Goal: Task Accomplishment & Management: Complete application form

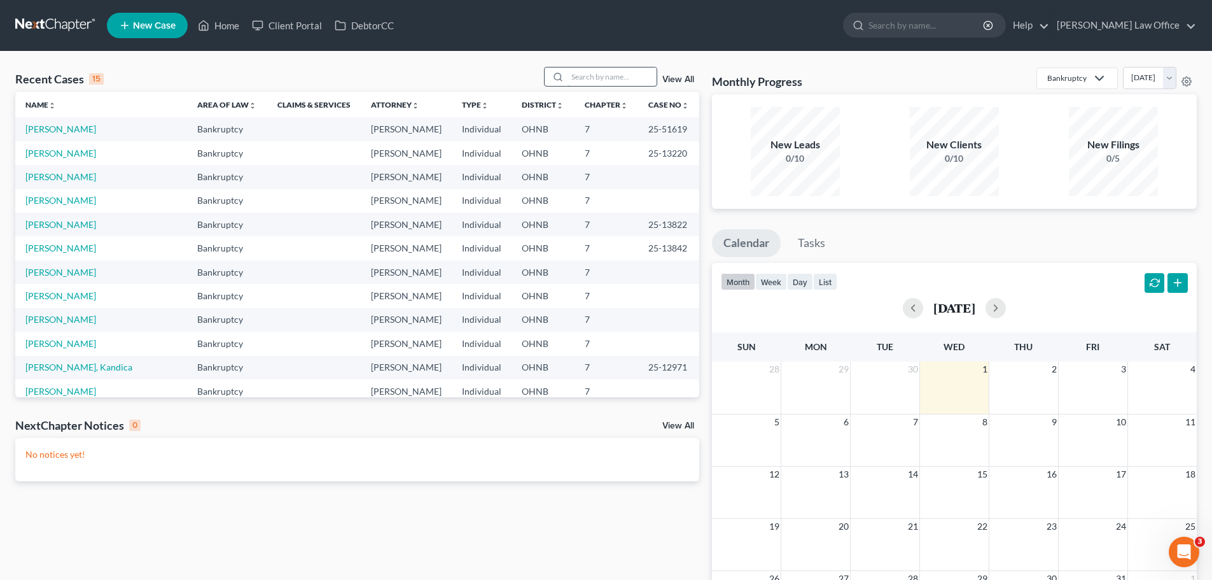
click at [611, 71] on input "search" at bounding box center [612, 76] width 89 height 18
type input "[PERSON_NAME]"
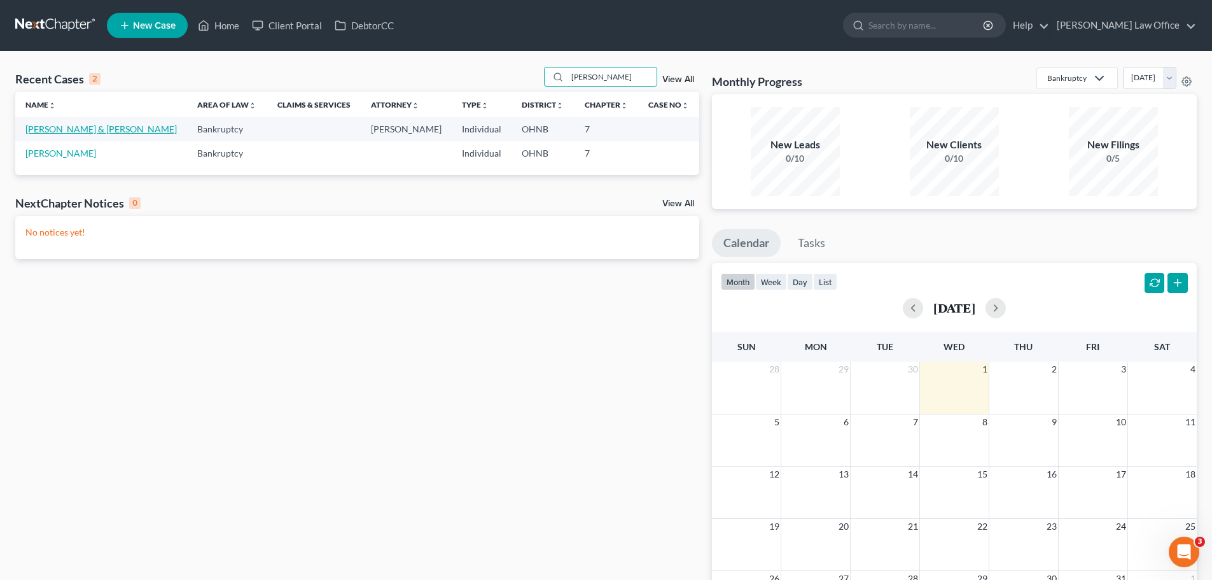
click at [92, 131] on link "[PERSON_NAME] & [PERSON_NAME]" at bounding box center [100, 128] width 151 height 11
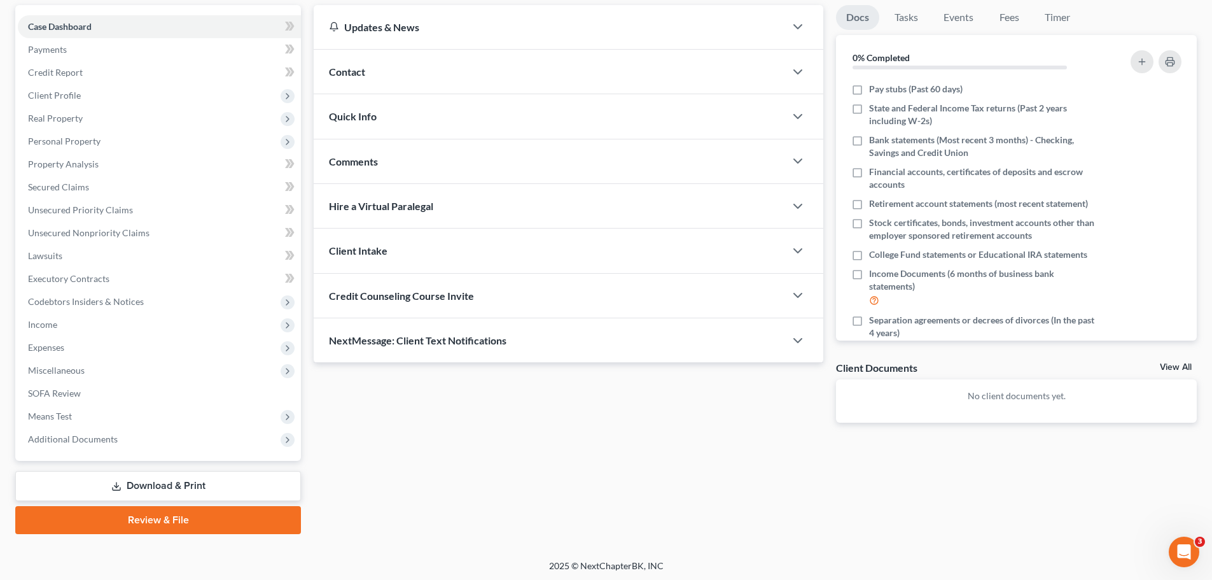
scroll to position [120, 0]
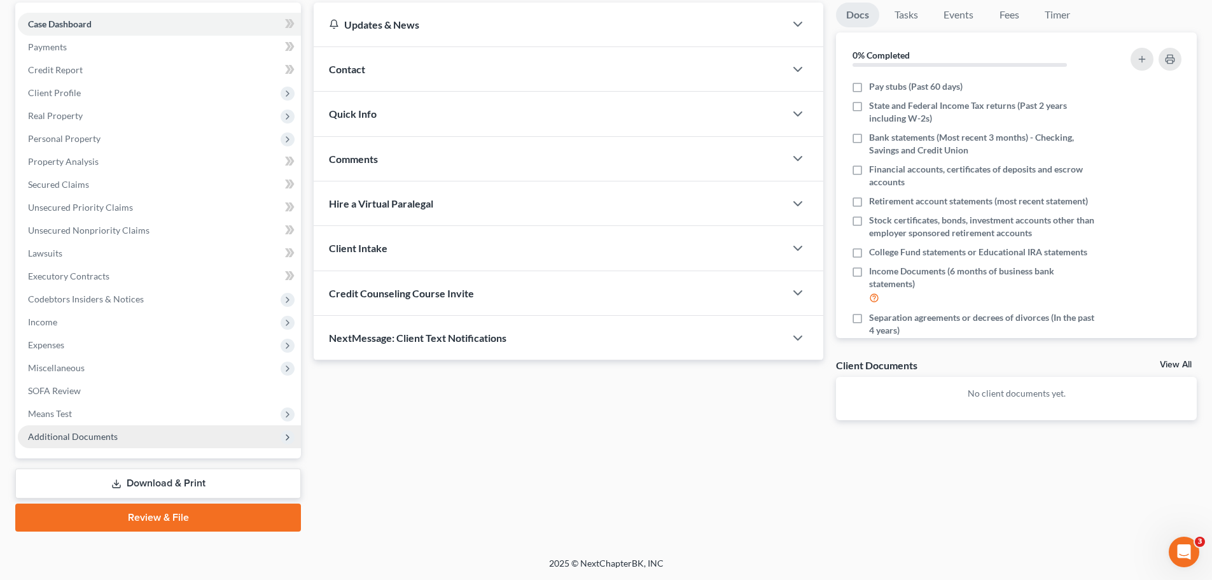
click at [81, 438] on span "Additional Documents" at bounding box center [73, 436] width 90 height 11
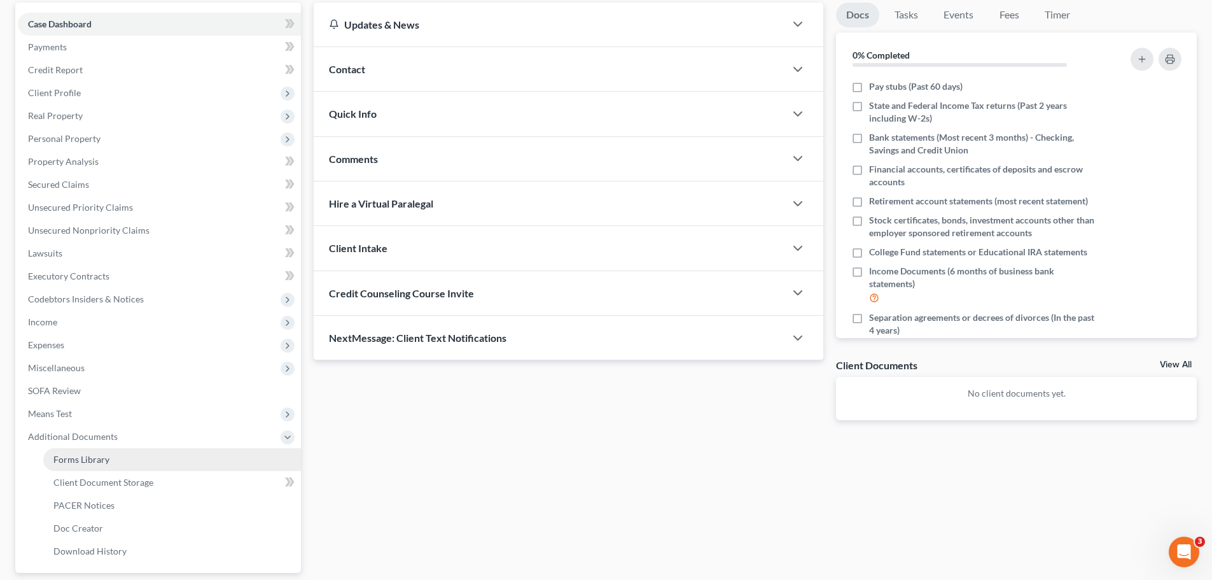
click at [163, 461] on link "Forms Library" at bounding box center [172, 459] width 258 height 23
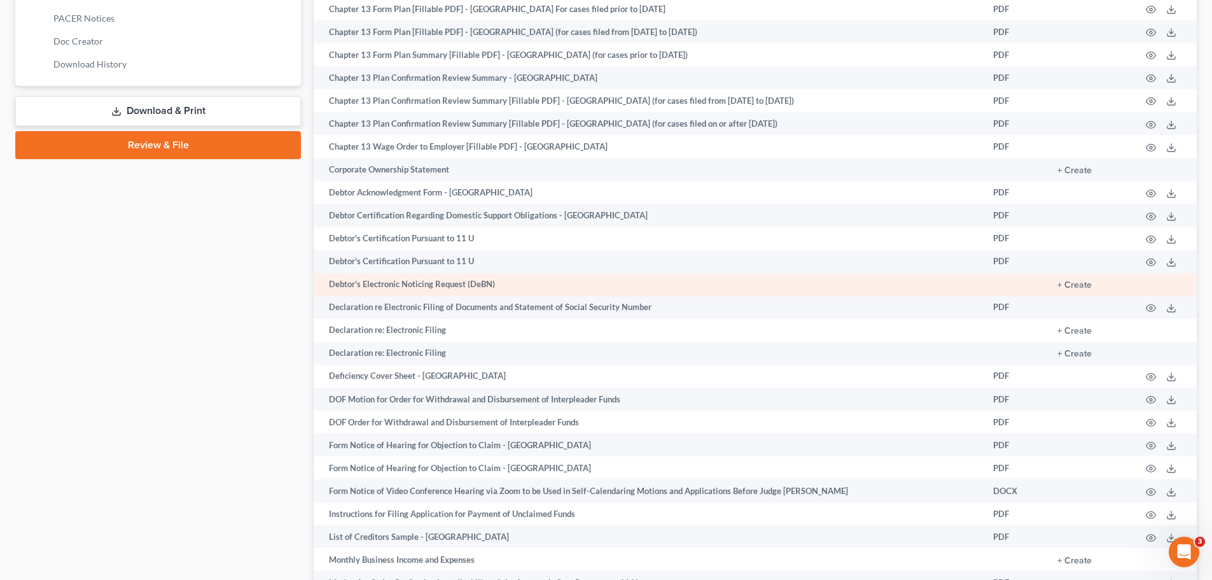
scroll to position [616, 0]
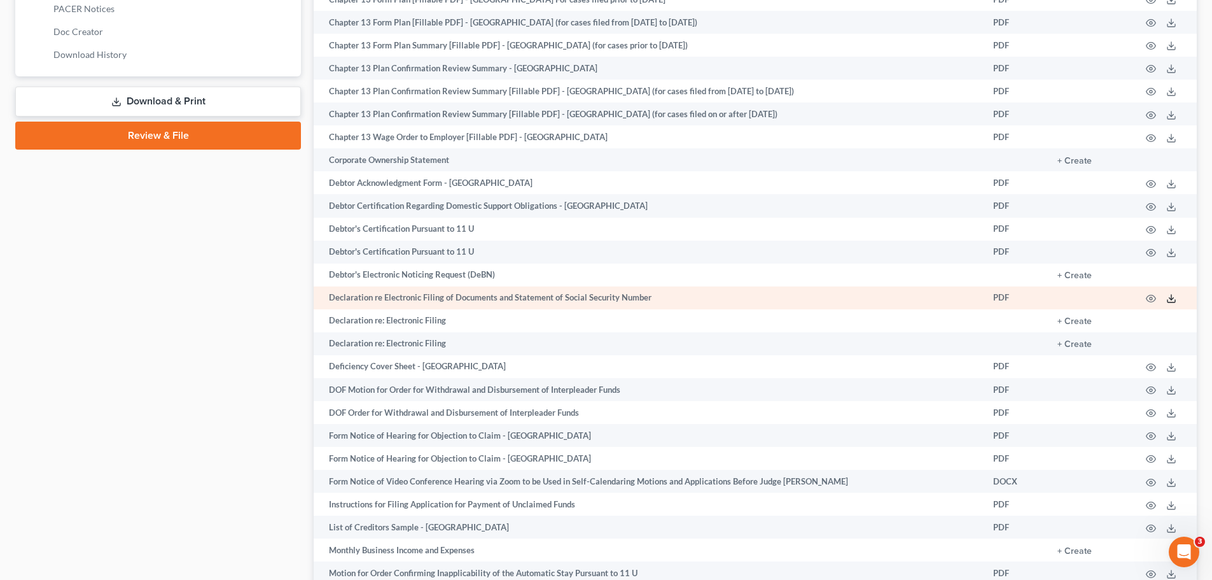
click at [1172, 299] on icon at bounding box center [1171, 298] width 10 height 10
click at [1173, 304] on icon at bounding box center [1171, 298] width 10 height 10
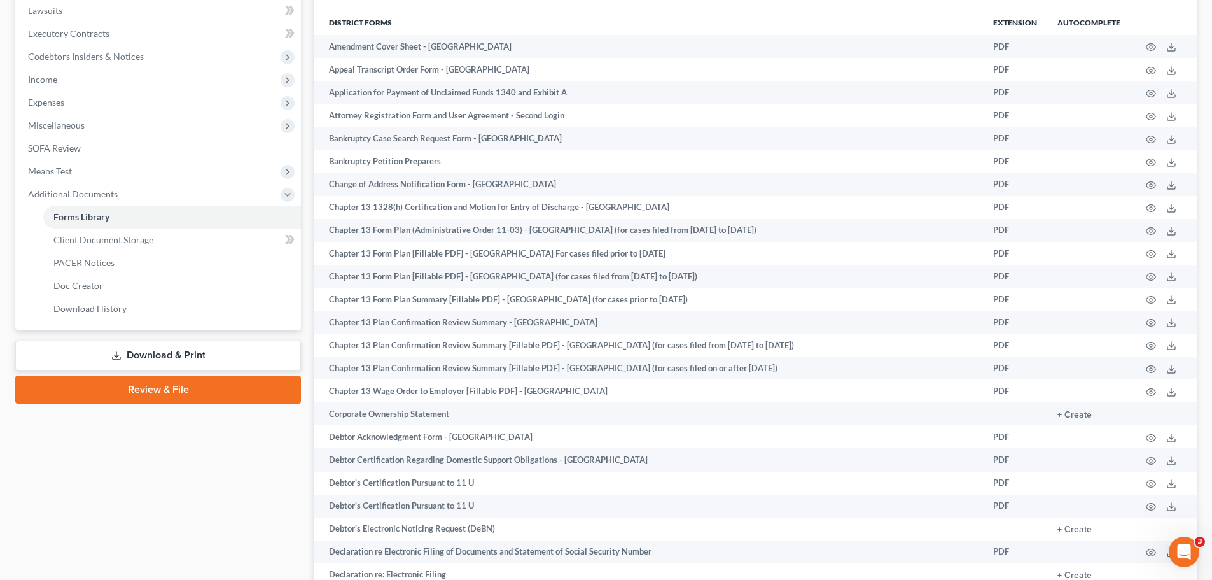
scroll to position [361, 0]
drag, startPoint x: 125, startPoint y: 241, endPoint x: 506, endPoint y: 228, distance: 381.4
click at [125, 241] on span "Client Document Storage" at bounding box center [103, 240] width 100 height 11
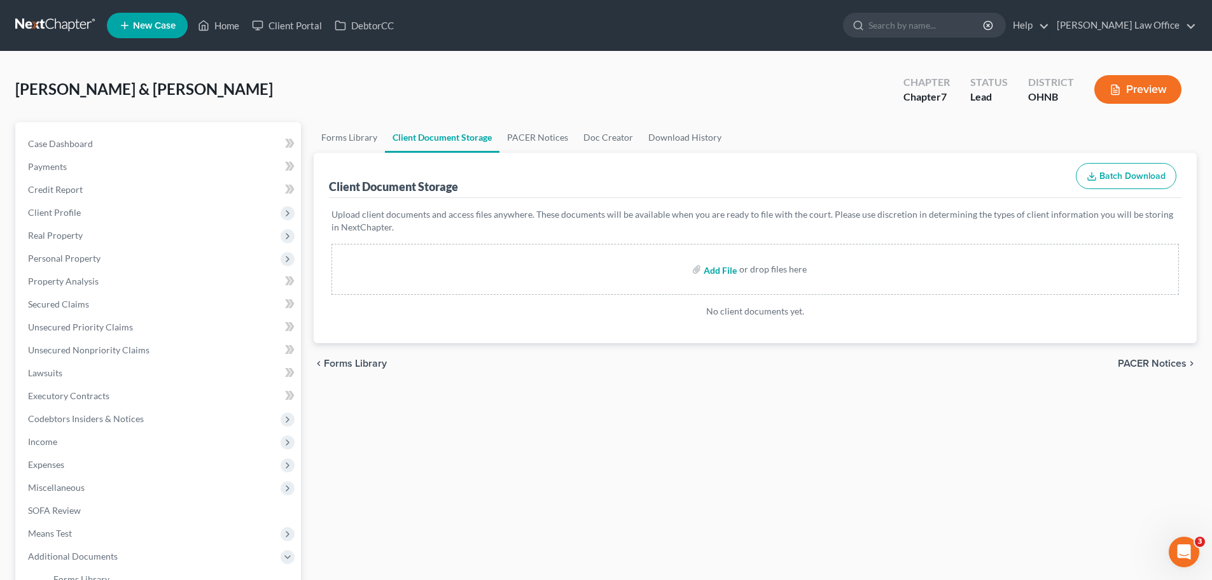
click at [727, 271] on input "file" at bounding box center [719, 269] width 31 height 23
type input "C:\fakepath\[PERSON_NAME] 15317-OHN-CC-040050686.pdf"
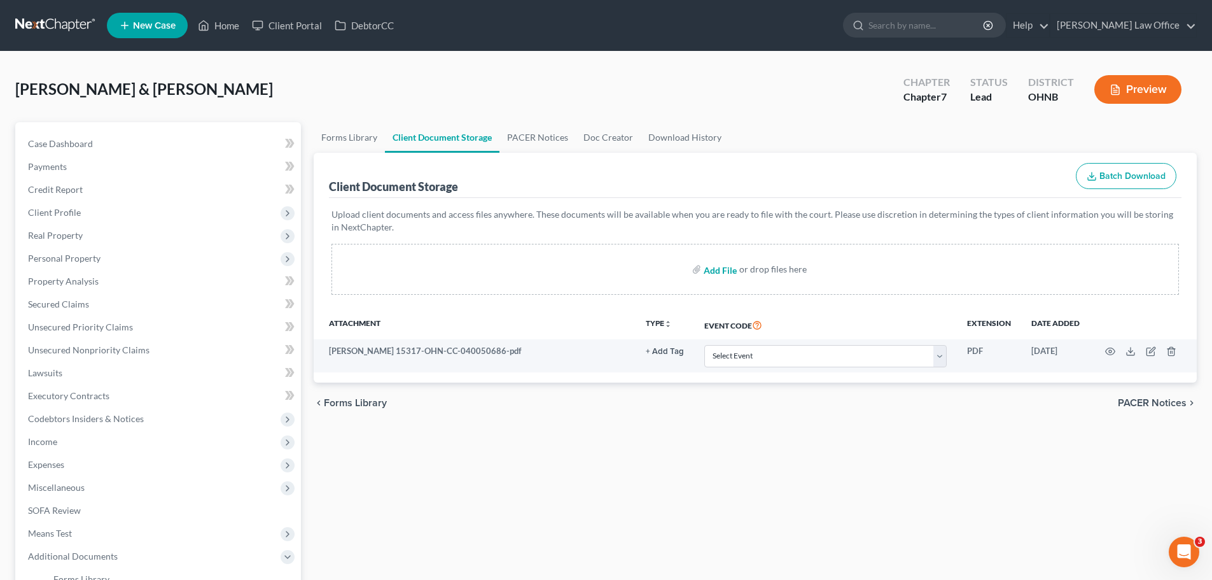
click at [725, 270] on input "file" at bounding box center [719, 269] width 31 height 23
type input "C:\fakepath\[PERSON_NAME] 15317-OHN-CC-040050685.pdf"
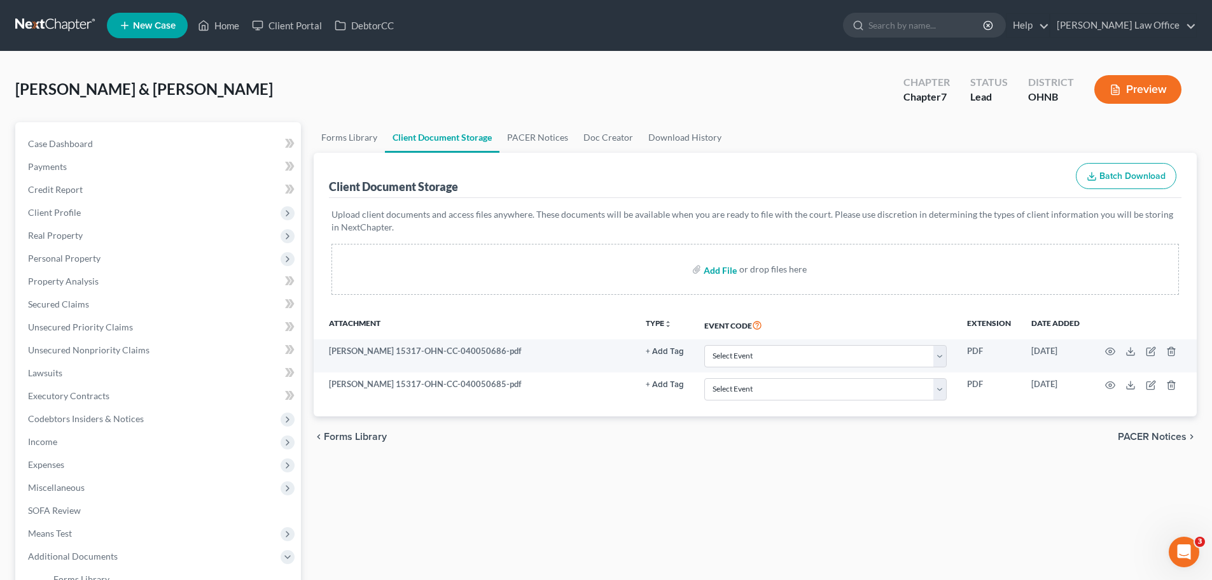
click at [714, 272] on input "file" at bounding box center [719, 269] width 31 height 23
type input "C:\fakepath\Legal dscription.pdf"
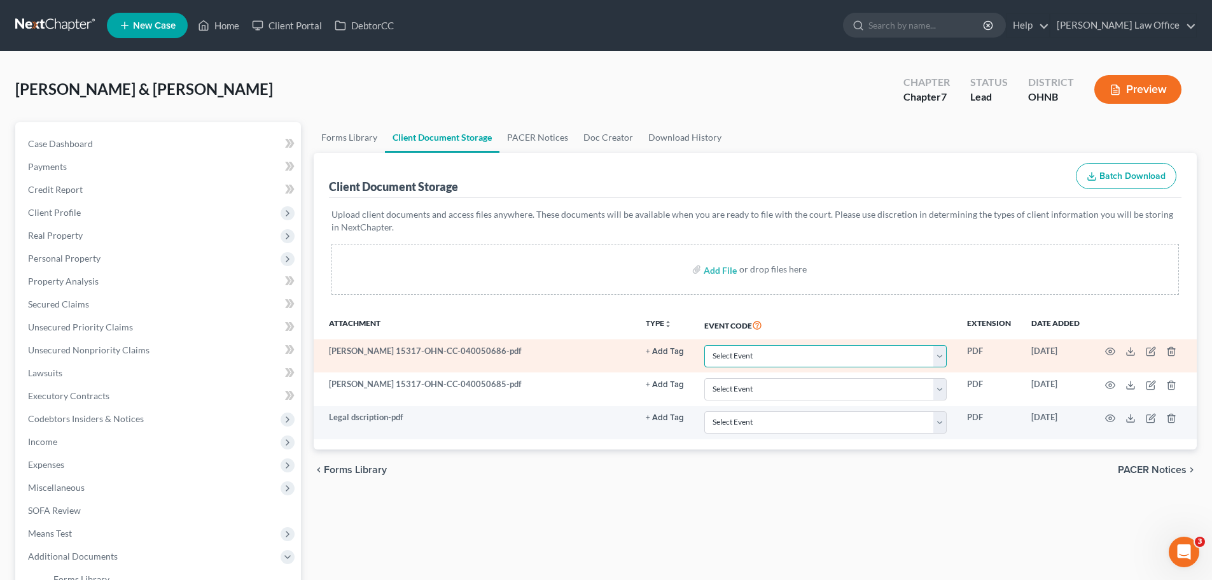
click at [934, 361] on select "Select Event 20 Largest Unsecured Creditors Amended List of Creditors (Fee) Ame…" at bounding box center [825, 356] width 242 height 22
select select "5"
click at [704, 345] on select "Select Event 20 Largest Unsecured Creditors Amended List of Creditors (Fee) Ame…" at bounding box center [825, 356] width 242 height 22
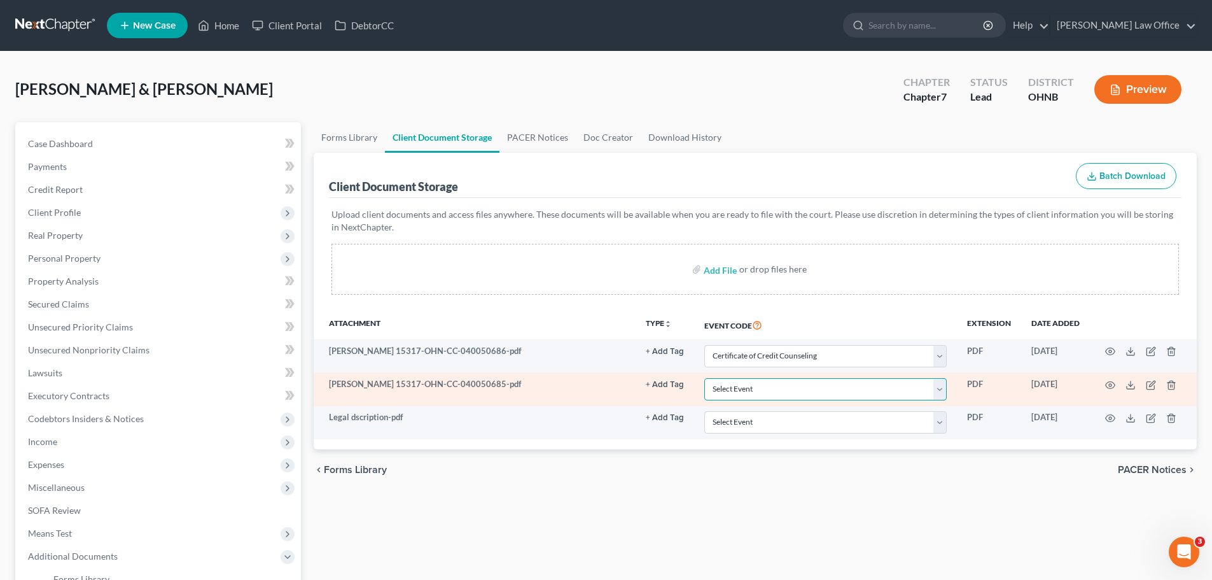
click at [942, 398] on select "Select Event 20 Largest Unsecured Creditors Amended List of Creditors (Fee) Ame…" at bounding box center [825, 389] width 242 height 22
select select "5"
click at [704, 378] on select "Select Event 20 Largest Unsecured Creditors Amended List of Creditors (Fee) Ame…" at bounding box center [825, 389] width 242 height 22
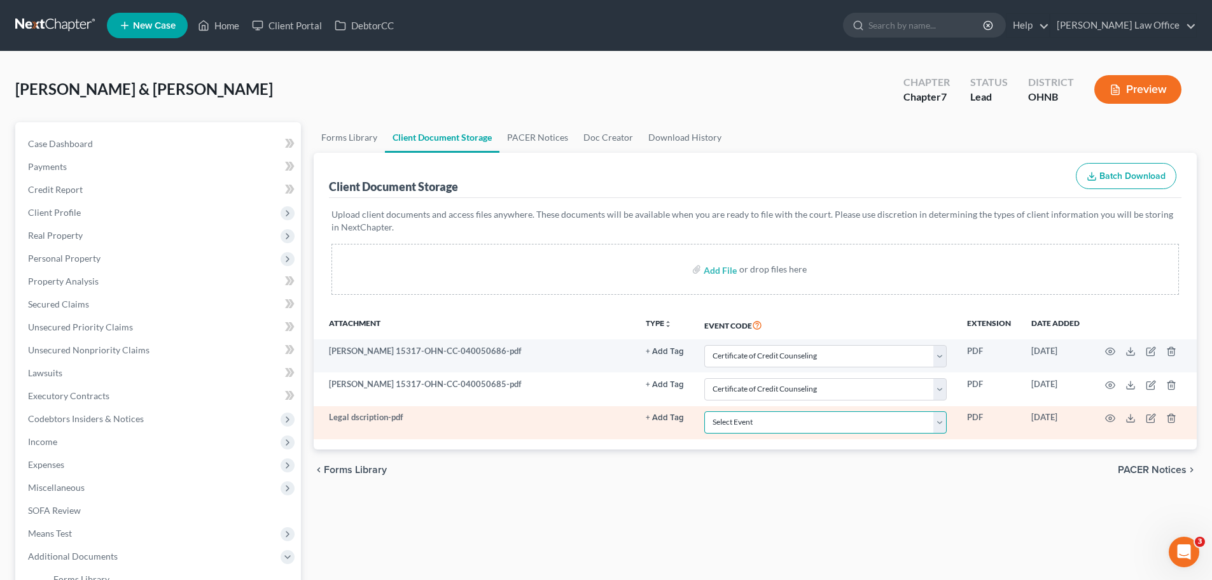
click at [936, 430] on select "Select Event 20 Largest Unsecured Creditors Amended List of Creditors (Fee) Ame…" at bounding box center [825, 422] width 242 height 22
select select "22"
click at [704, 411] on select "Select Event 20 Largest Unsecured Creditors Amended List of Creditors (Fee) Ame…" at bounding box center [825, 422] width 242 height 22
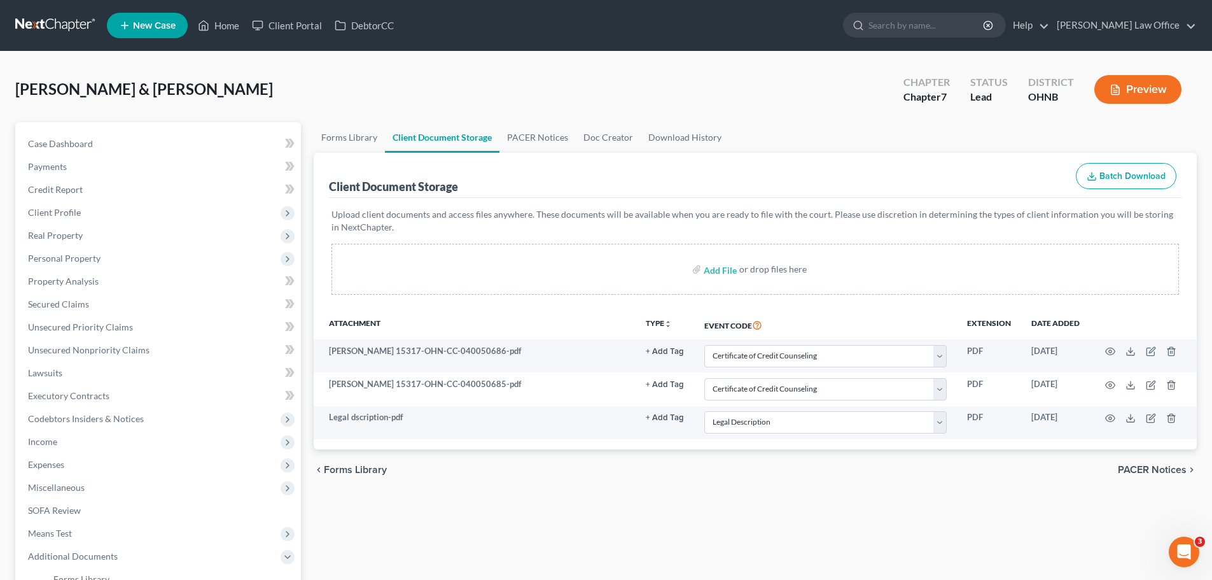
click at [825, 472] on div "chevron_left Forms Library PACER Notices chevron_right" at bounding box center [755, 469] width 883 height 41
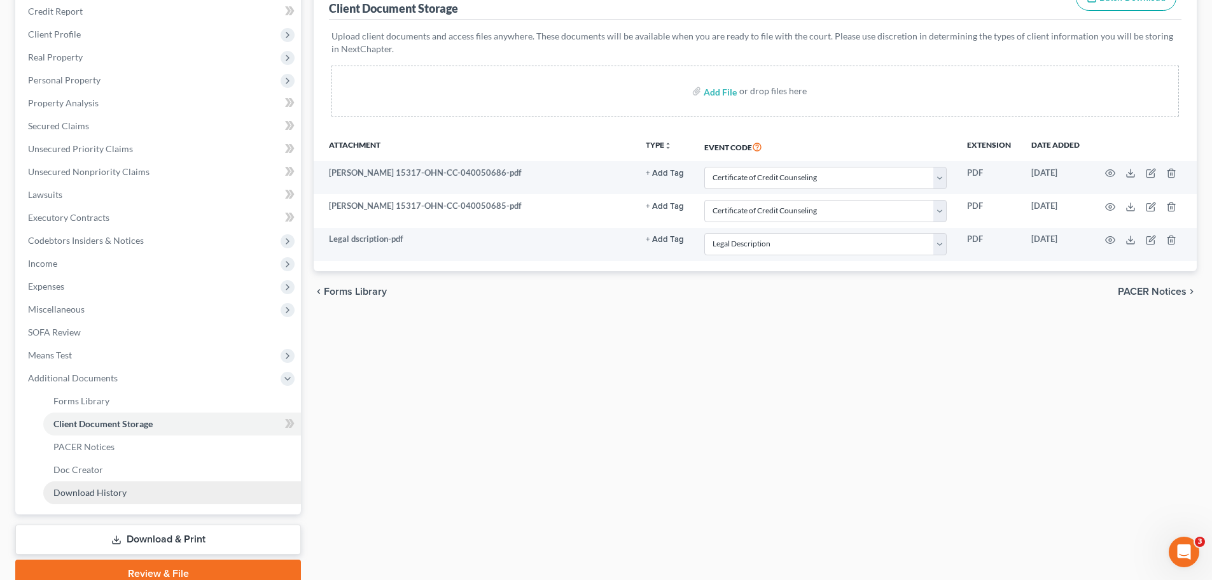
scroll to position [191, 0]
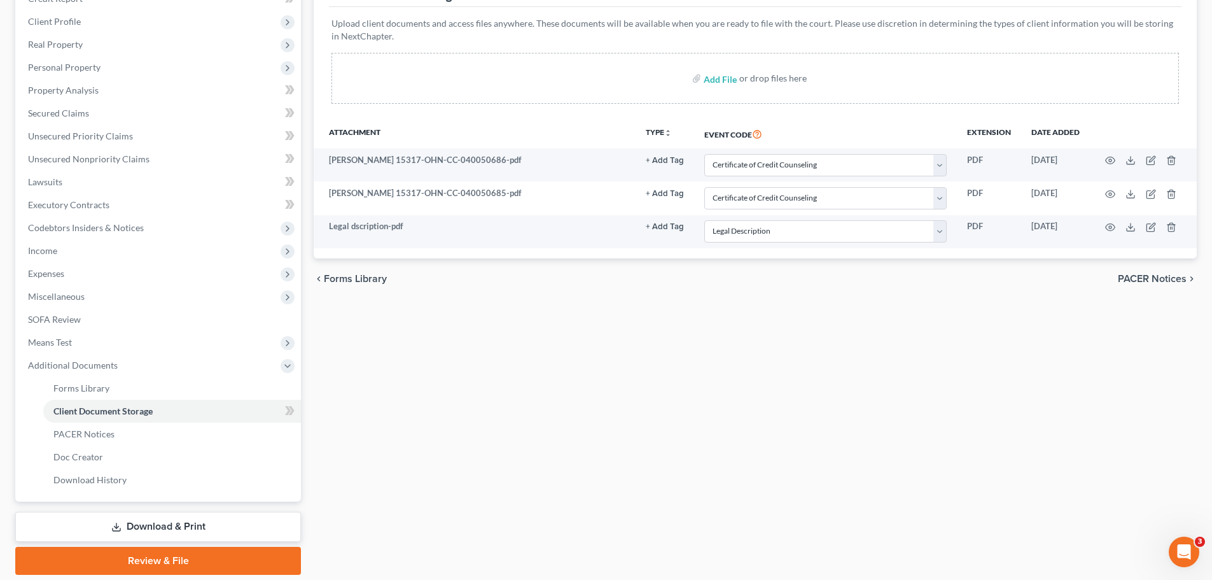
click at [190, 530] on link "Download & Print" at bounding box center [158, 527] width 286 height 30
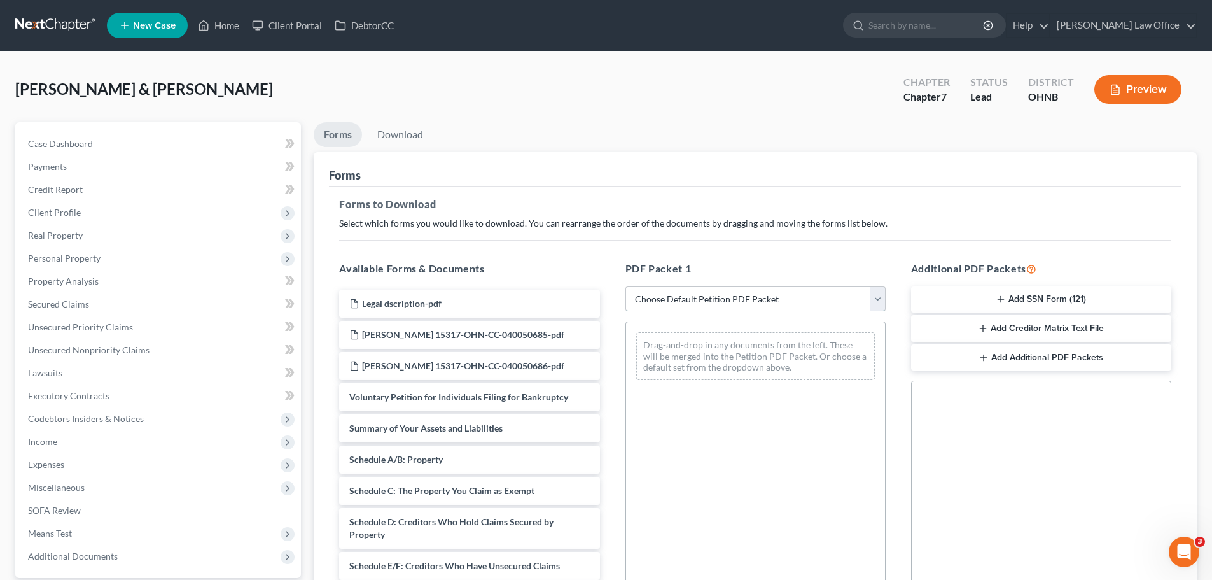
drag, startPoint x: 878, startPoint y: 307, endPoint x: 870, endPoint y: 308, distance: 8.3
click at [878, 307] on select "Choose Default Petition PDF Packet Complete Bankruptcy Petition (all forms and …" at bounding box center [756, 298] width 260 height 25
select select "0"
click at [626, 286] on select "Choose Default Petition PDF Packet Complete Bankruptcy Petition (all forms and …" at bounding box center [756, 298] width 260 height 25
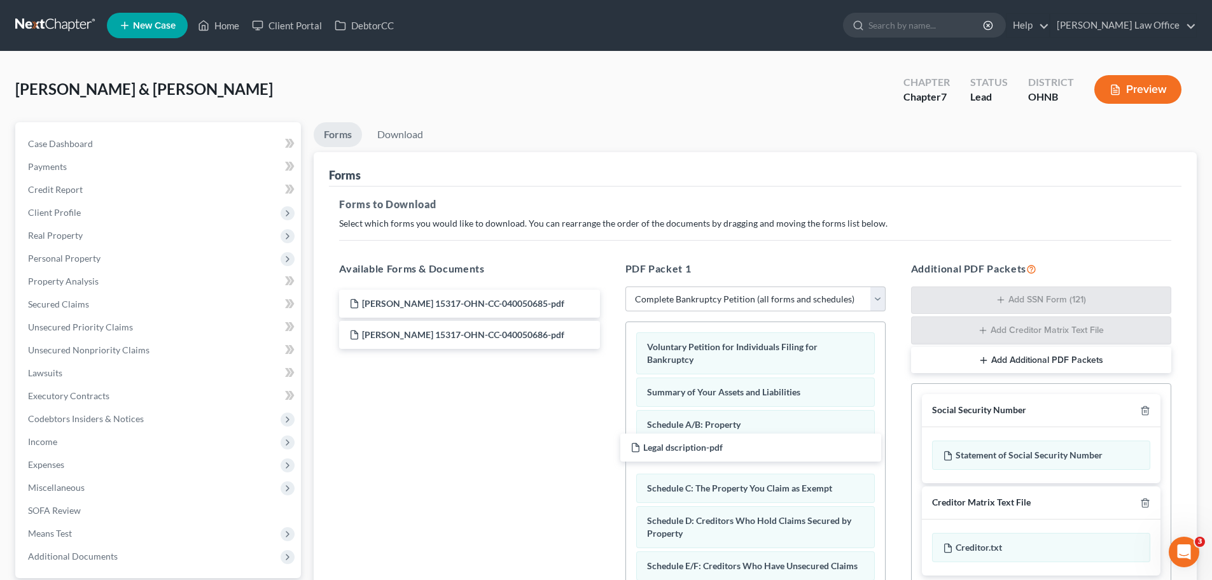
drag, startPoint x: 498, startPoint y: 303, endPoint x: 769, endPoint y: 440, distance: 303.6
click at [610, 349] on div "Legal dscription-pdf Legal dscription-pdf [PERSON_NAME] 15317-OHN-CC-040050685-…" at bounding box center [469, 319] width 281 height 59
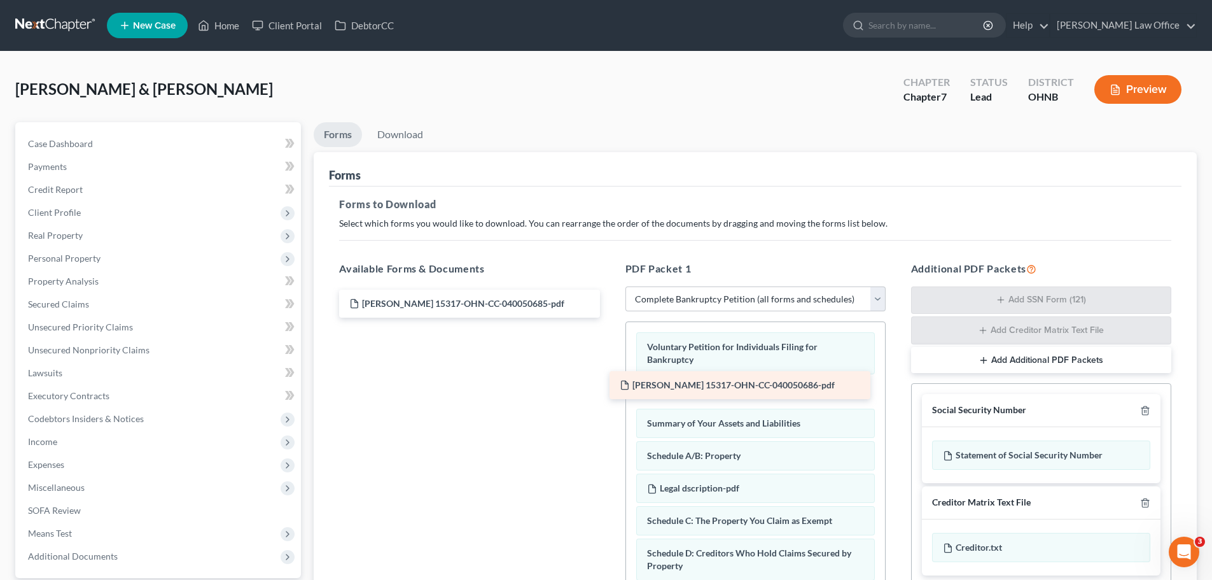
drag, startPoint x: 513, startPoint y: 332, endPoint x: 777, endPoint y: 377, distance: 267.9
click at [610, 318] on div "[PERSON_NAME] 15317-OHN-CC-040050686-pdf [PERSON_NAME] 15317-OHN-CC-040050685-p…" at bounding box center [469, 304] width 281 height 28
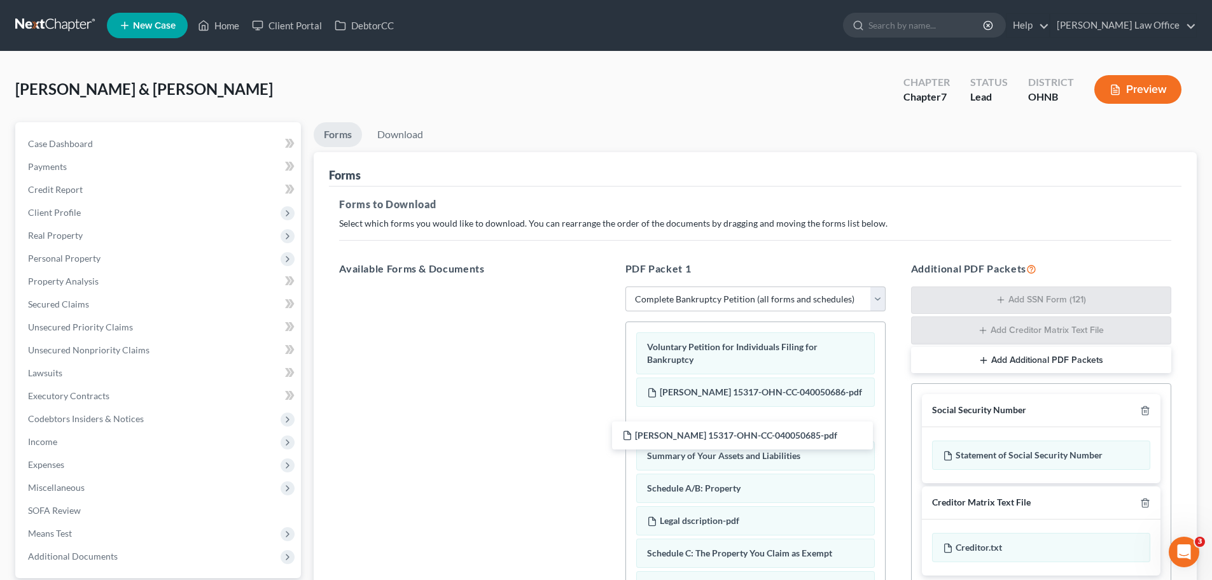
drag, startPoint x: 514, startPoint y: 300, endPoint x: 556, endPoint y: 361, distance: 73.2
click at [610, 286] on div "[PERSON_NAME] 15317-OHN-CC-040050685-pdf [PERSON_NAME] 15317-OHN-CC-040050685-p…" at bounding box center [469, 286] width 281 height 0
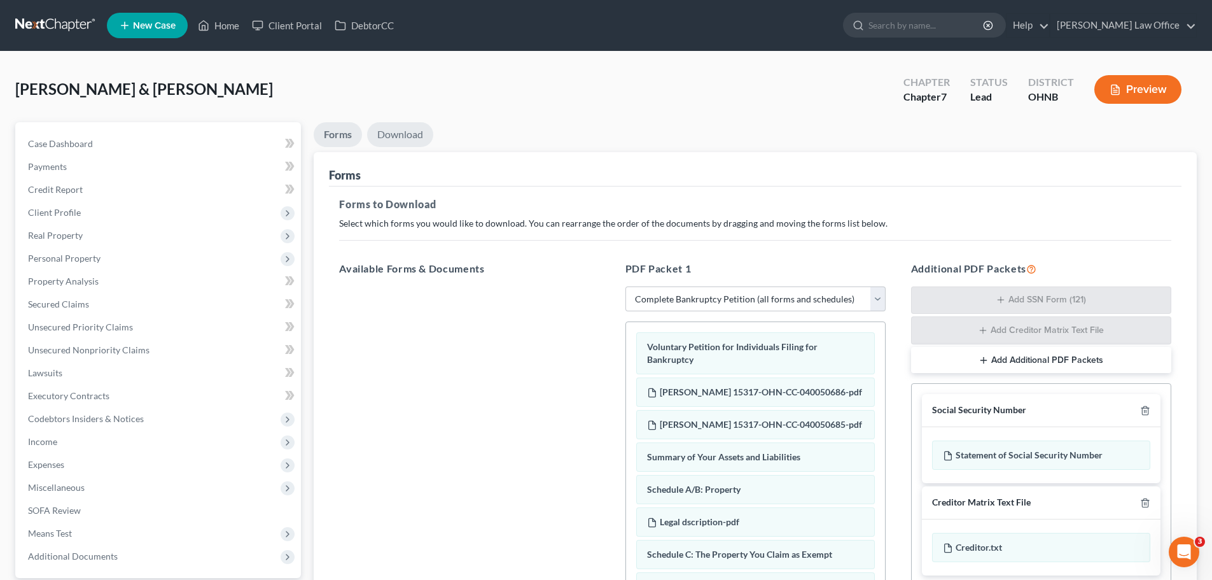
click at [393, 137] on link "Download" at bounding box center [400, 134] width 66 height 25
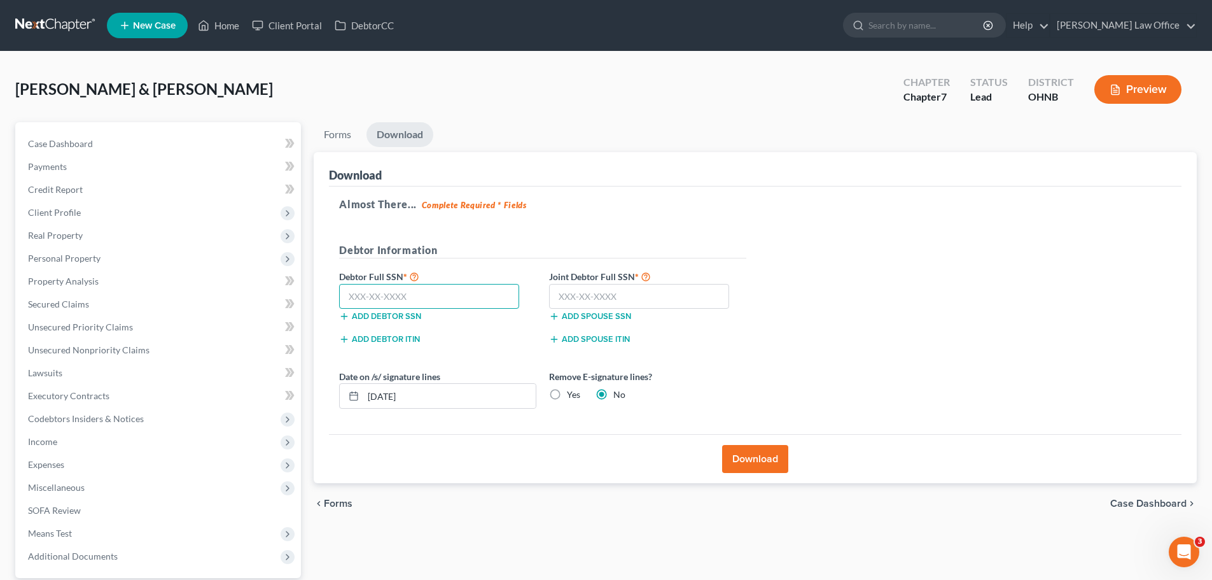
click at [418, 295] on input "text" at bounding box center [429, 296] width 180 height 25
type input "291-94-3589"
click at [595, 303] on input "text" at bounding box center [639, 296] width 180 height 25
type input "273-94-8943"
click at [567, 392] on label "Yes" at bounding box center [573, 394] width 13 height 13
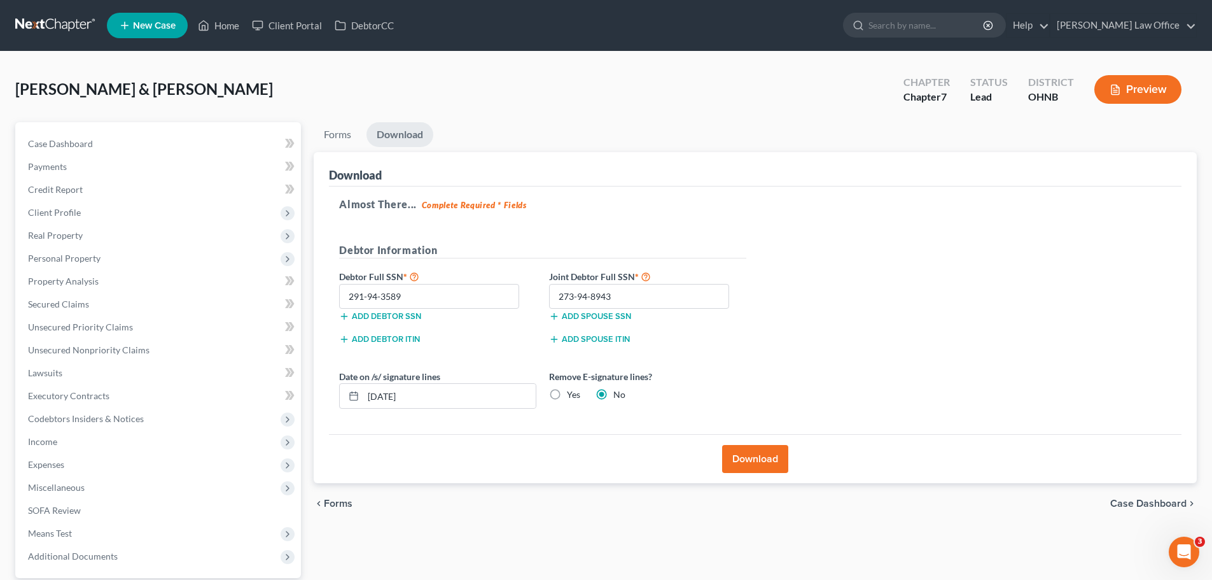
click at [572, 392] on input "Yes" at bounding box center [576, 392] width 8 height 8
radio input "true"
radio input "false"
click at [747, 473] on button "Download" at bounding box center [755, 459] width 66 height 28
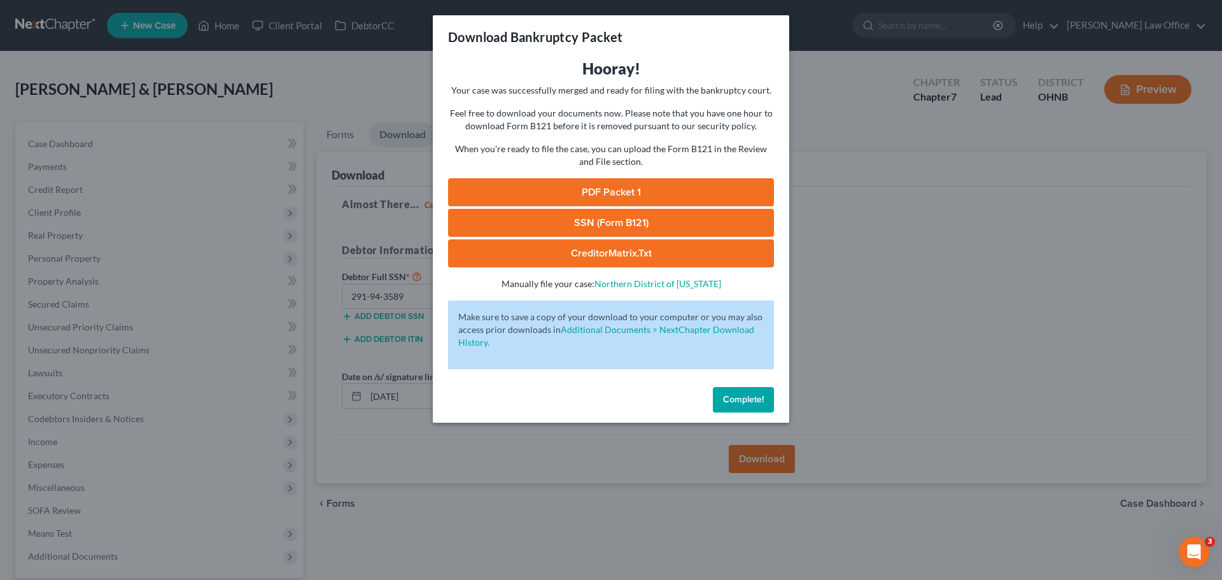
drag, startPoint x: 715, startPoint y: 403, endPoint x: 685, endPoint y: 389, distance: 33.0
click at [714, 401] on button "Complete!" at bounding box center [743, 399] width 61 height 25
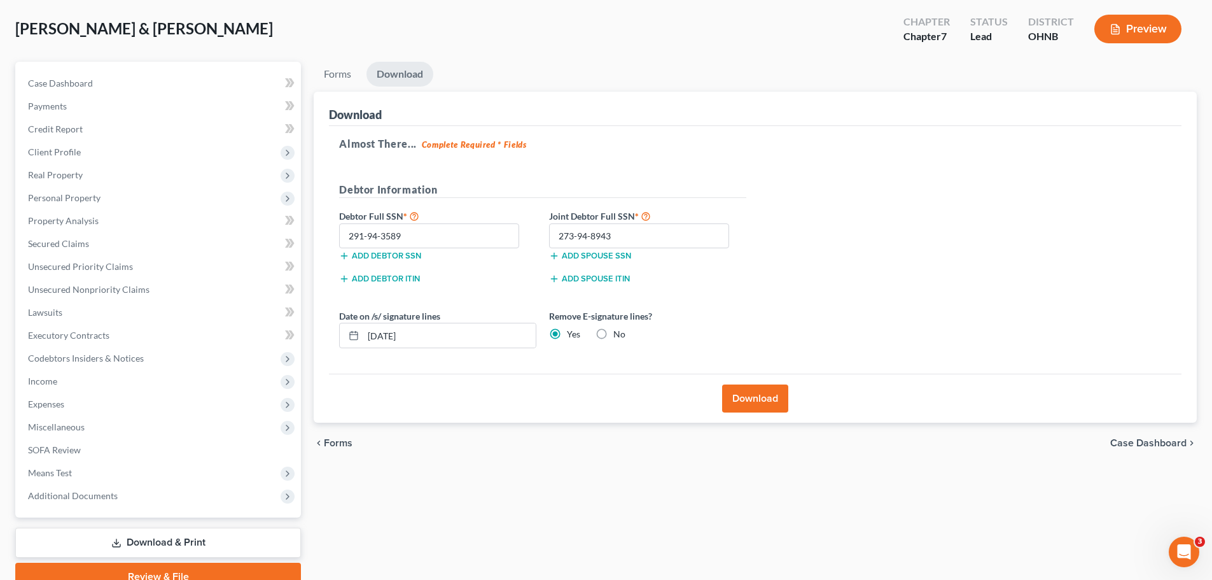
scroll to position [120, 0]
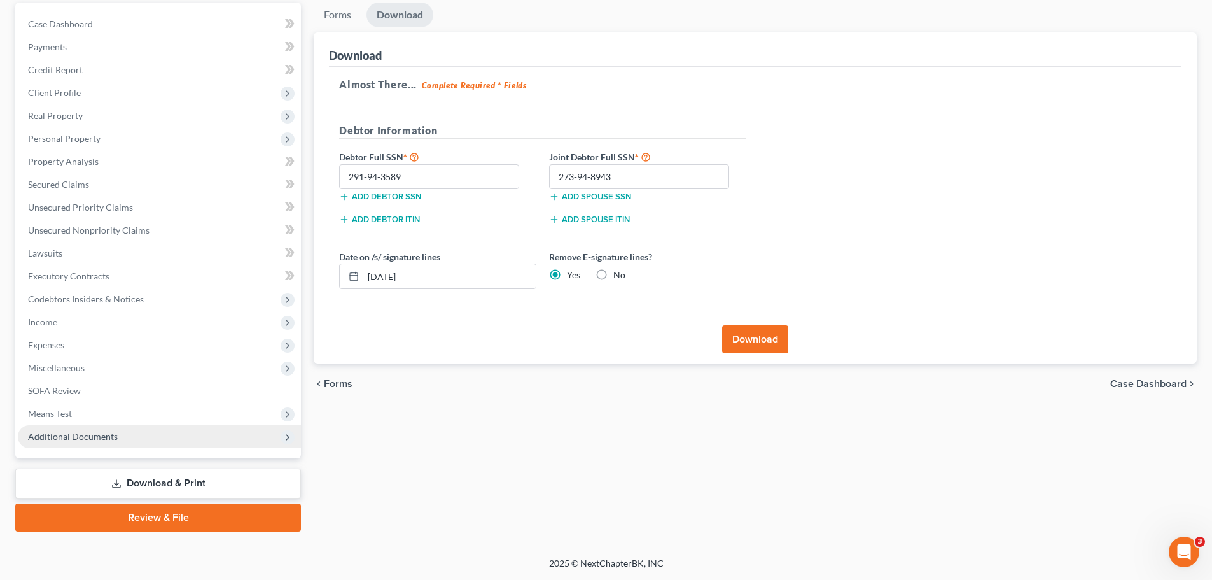
click at [284, 438] on icon at bounding box center [288, 437] width 10 height 10
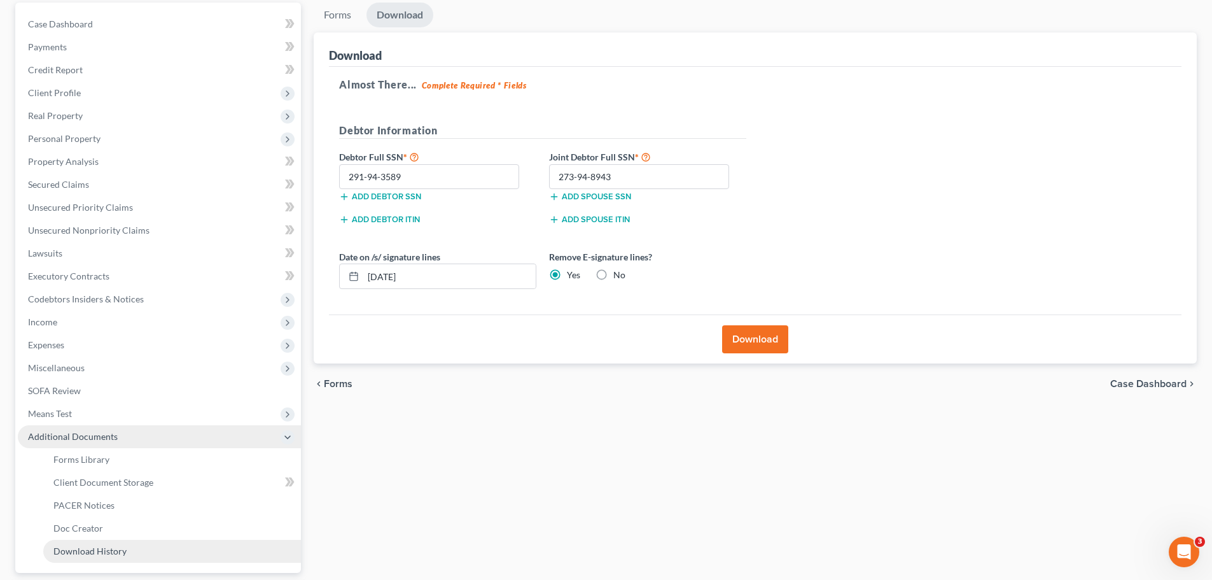
click at [88, 556] on link "Download History" at bounding box center [172, 551] width 258 height 23
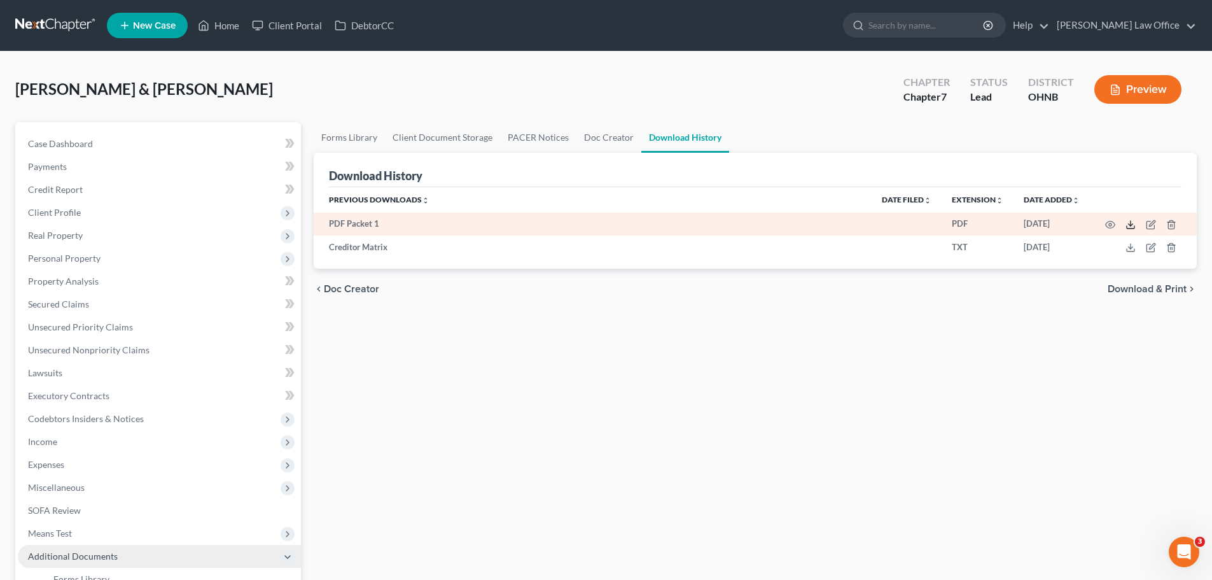
click at [1133, 224] on icon at bounding box center [1131, 225] width 10 height 10
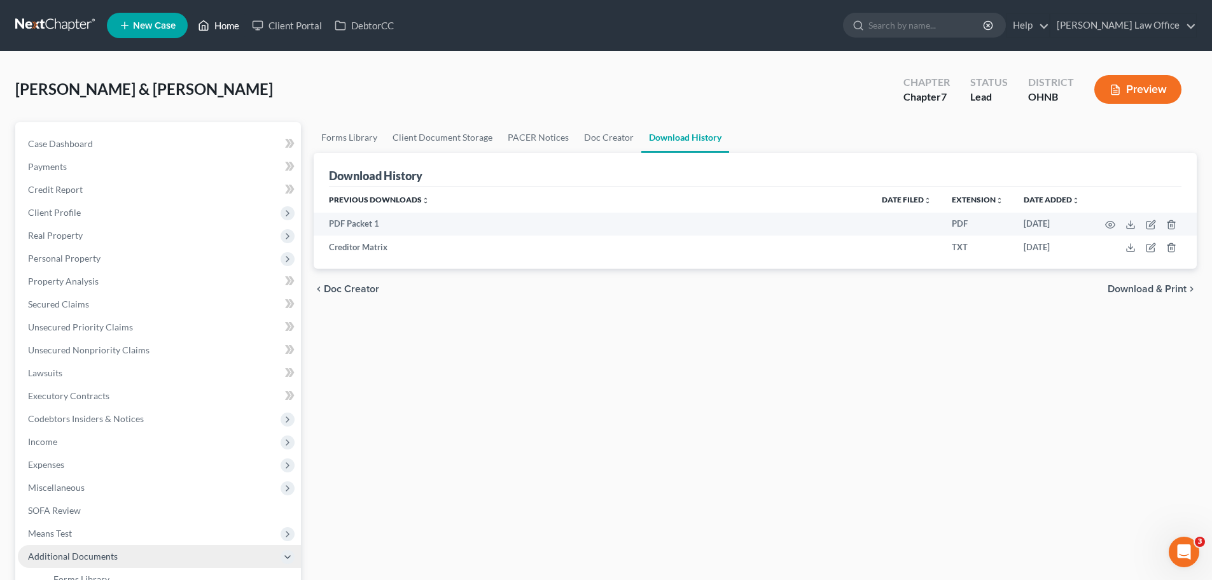
click at [231, 29] on link "Home" at bounding box center [219, 25] width 54 height 23
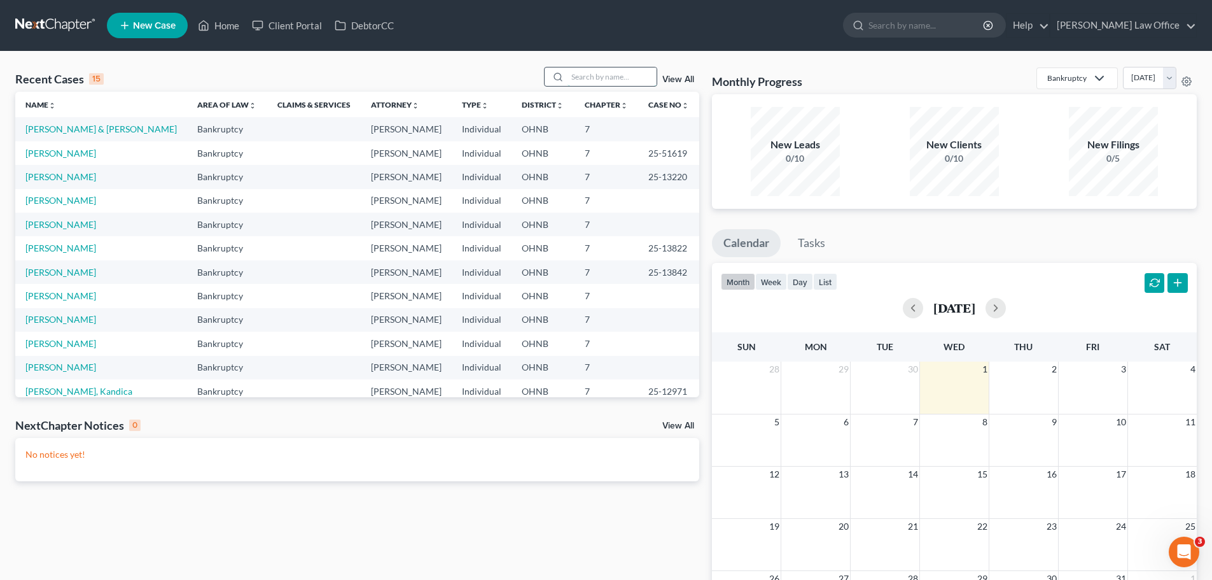
click at [575, 80] on input "search" at bounding box center [612, 76] width 89 height 18
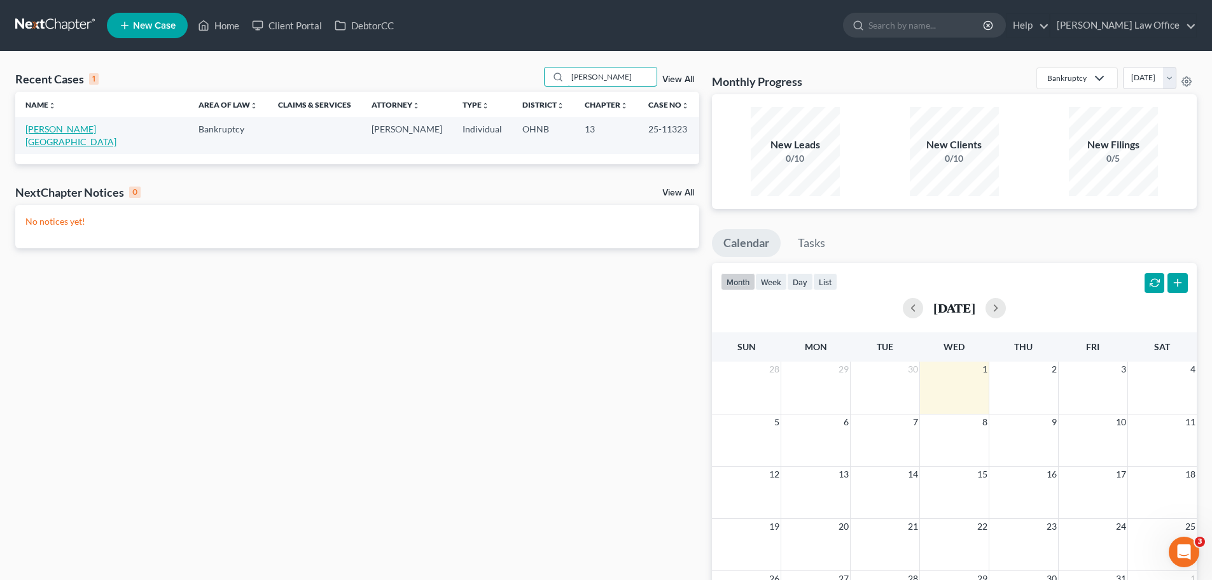
type input "[PERSON_NAME]"
click at [85, 129] on link "[PERSON_NAME][GEOGRAPHIC_DATA]" at bounding box center [70, 135] width 91 height 24
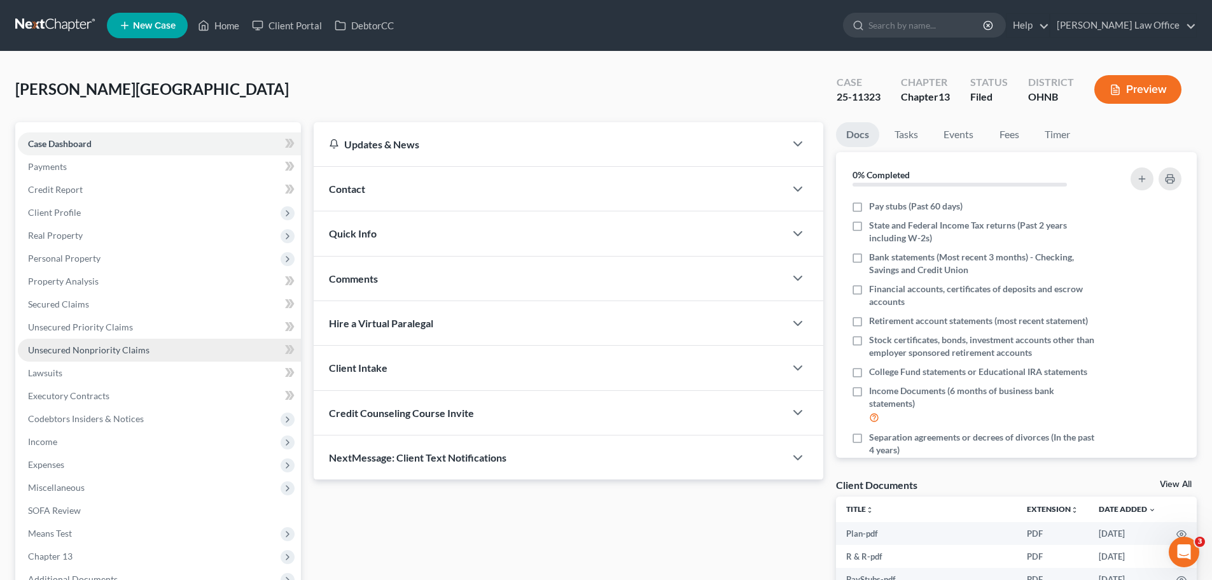
drag, startPoint x: 121, startPoint y: 356, endPoint x: 119, endPoint y: 364, distance: 7.9
click at [121, 355] on link "Unsecured Nonpriority Claims" at bounding box center [159, 350] width 283 height 23
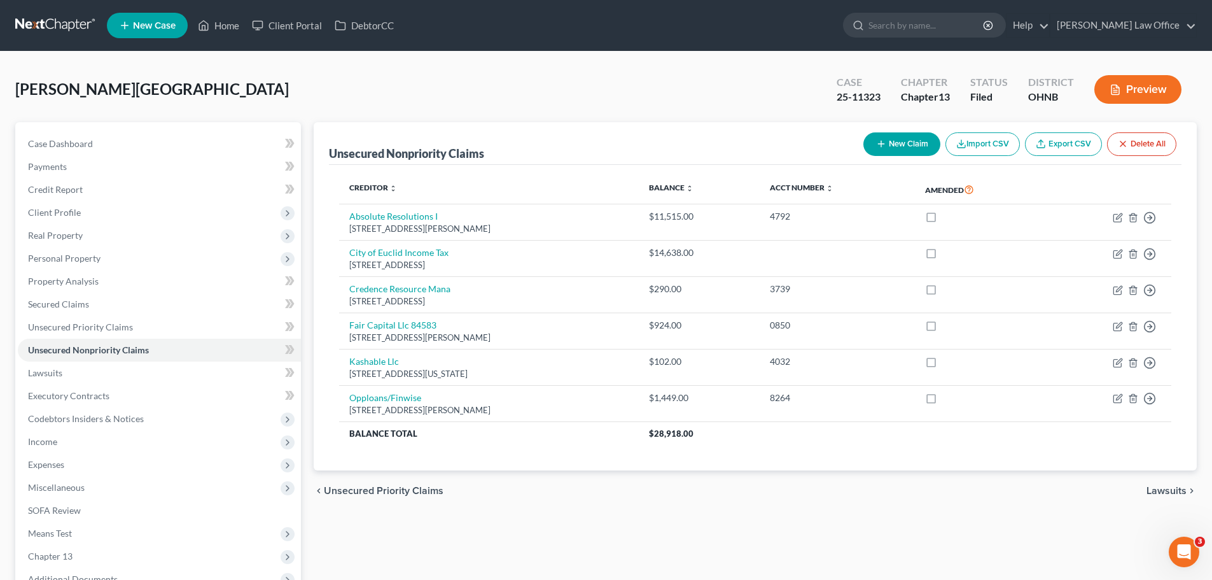
click at [898, 145] on button "New Claim" at bounding box center [901, 144] width 77 height 24
select select "0"
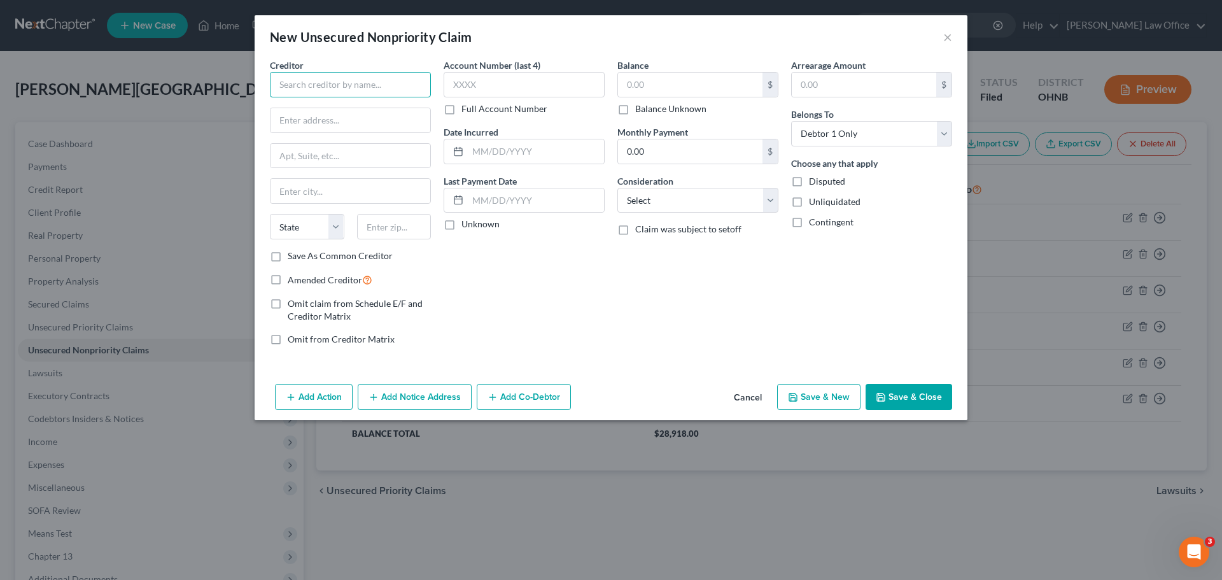
click at [410, 88] on input "text" at bounding box center [350, 84] width 161 height 25
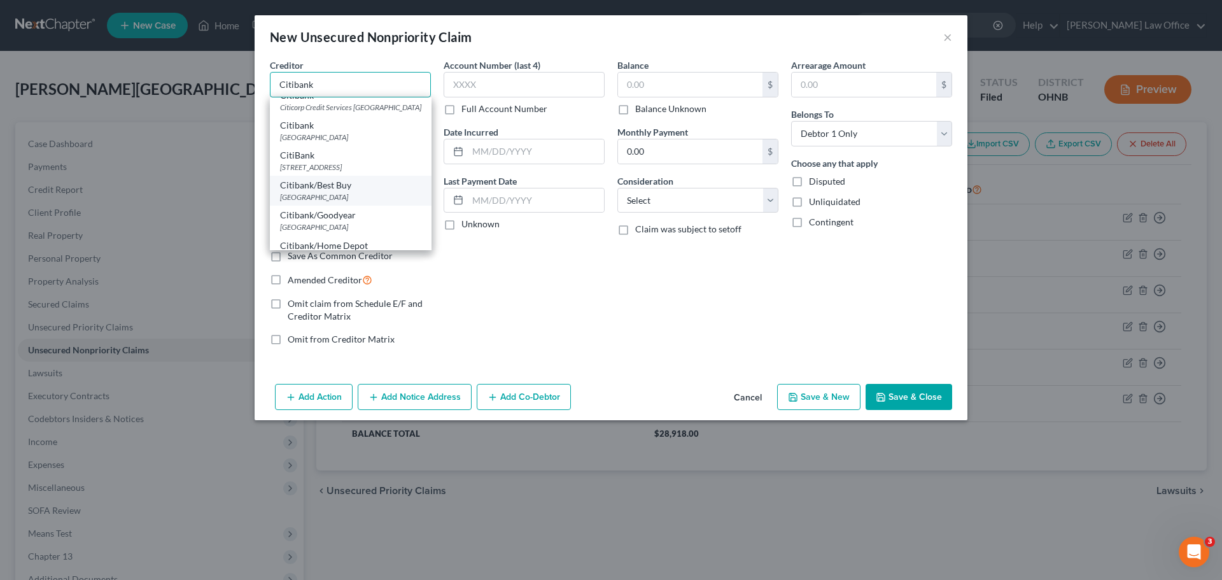
scroll to position [64, 0]
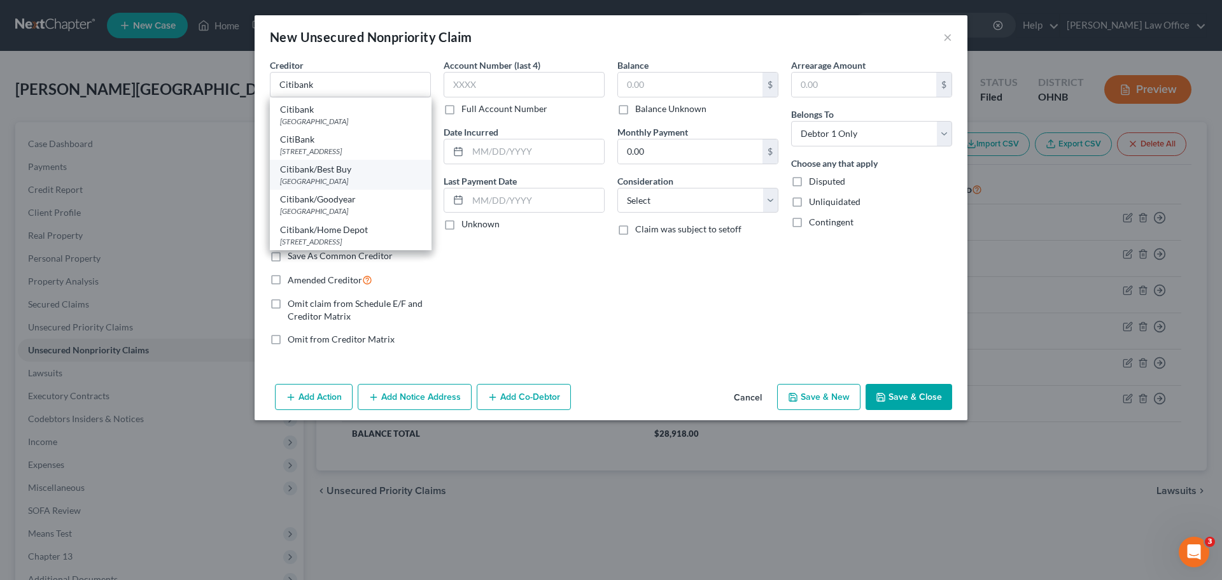
click at [372, 172] on div "Citibank/Best Buy" at bounding box center [350, 169] width 141 height 13
type input "Citibank/Best Buy"
type input "PO Box 9001037"
type input "[GEOGRAPHIC_DATA]"
select select "18"
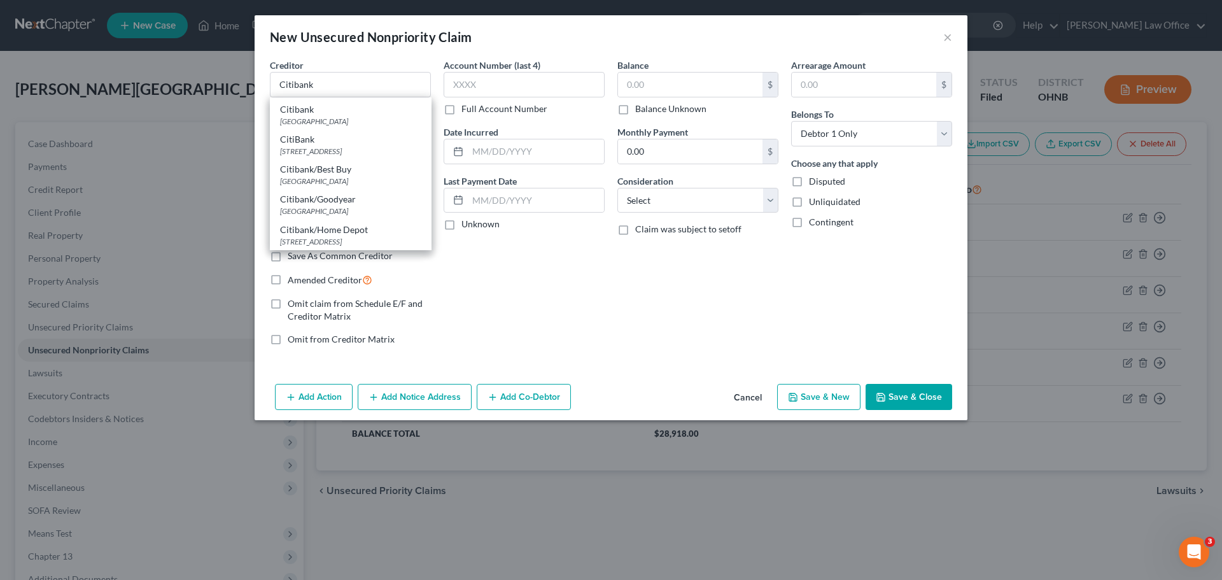
type input "40290"
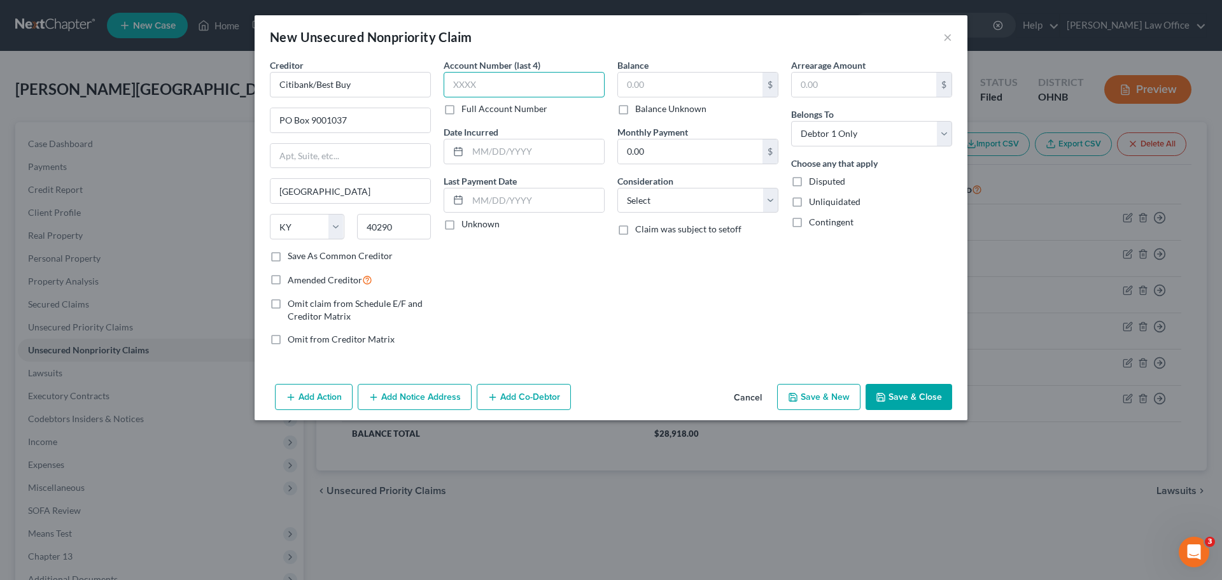
click at [483, 87] on input "text" at bounding box center [524, 84] width 161 height 25
click at [461, 108] on label "Full Account Number" at bounding box center [504, 108] width 86 height 13
click at [466, 108] on input "Full Account Number" at bounding box center [470, 106] width 8 height 8
click at [479, 85] on input "text" at bounding box center [524, 84] width 161 height 25
type input "[CREDIT_CARD_NUMBER]"
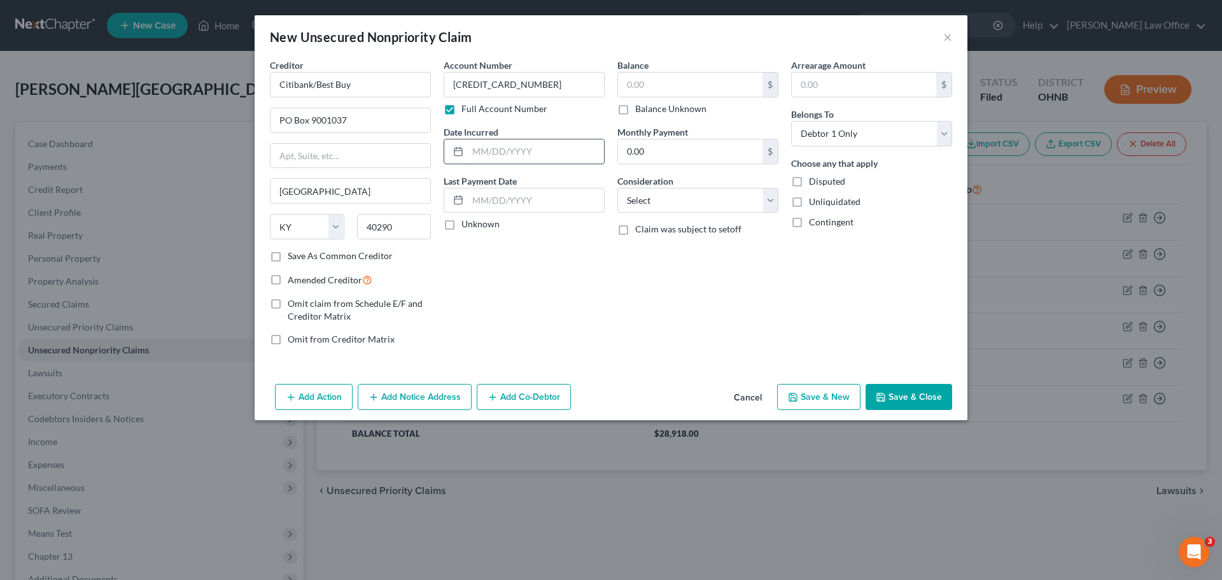
click at [507, 142] on input "text" at bounding box center [536, 151] width 136 height 24
type input "2024"
click at [771, 208] on select "Select Cable / Satellite Services Collection Agency Credit Card Debt Debt Couns…" at bounding box center [697, 200] width 161 height 25
select select "2"
click at [617, 188] on select "Select Cable / Satellite Services Collection Agency Credit Card Debt Debt Couns…" at bounding box center [697, 200] width 161 height 25
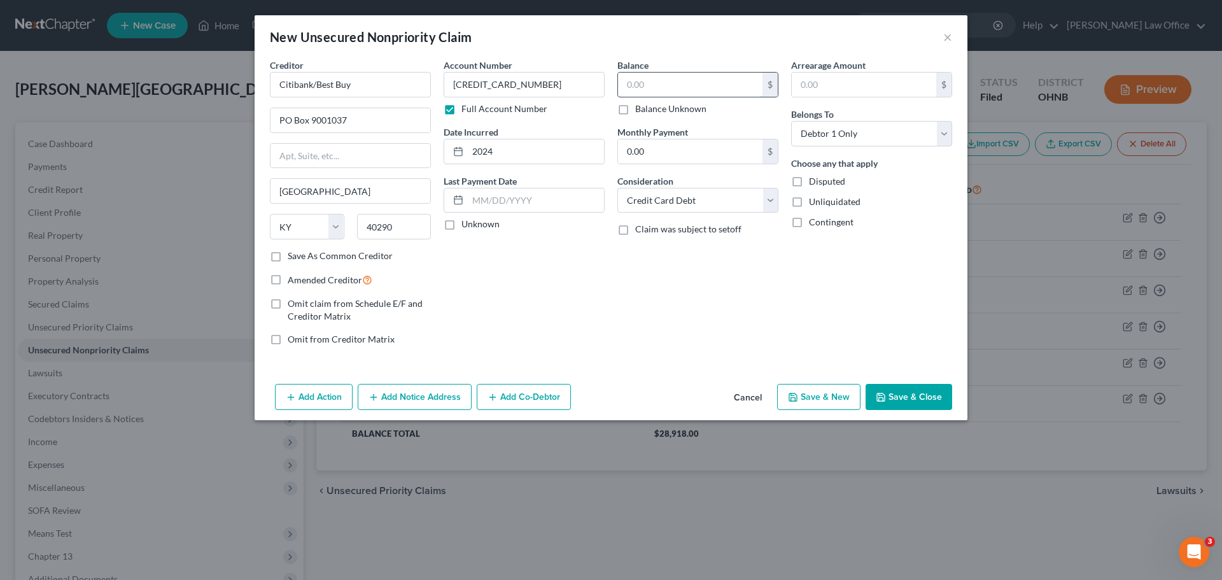
click at [653, 76] on input "text" at bounding box center [690, 85] width 144 height 24
type input "1,825.42"
click at [426, 403] on button "Add Notice Address" at bounding box center [415, 397] width 114 height 27
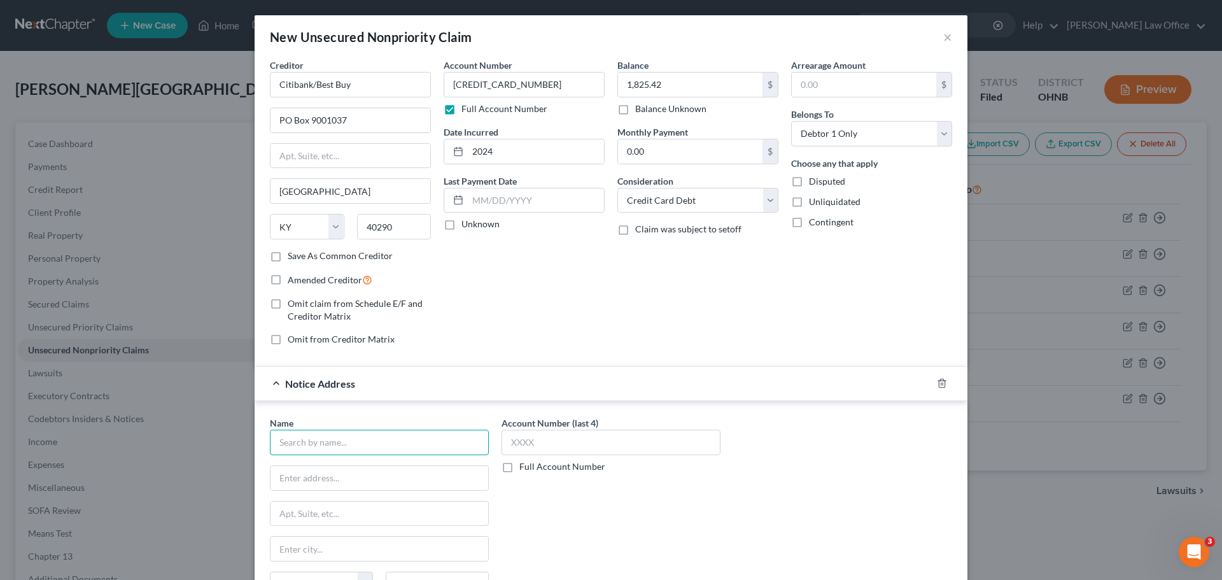
click at [332, 450] on input "text" at bounding box center [379, 442] width 219 height 25
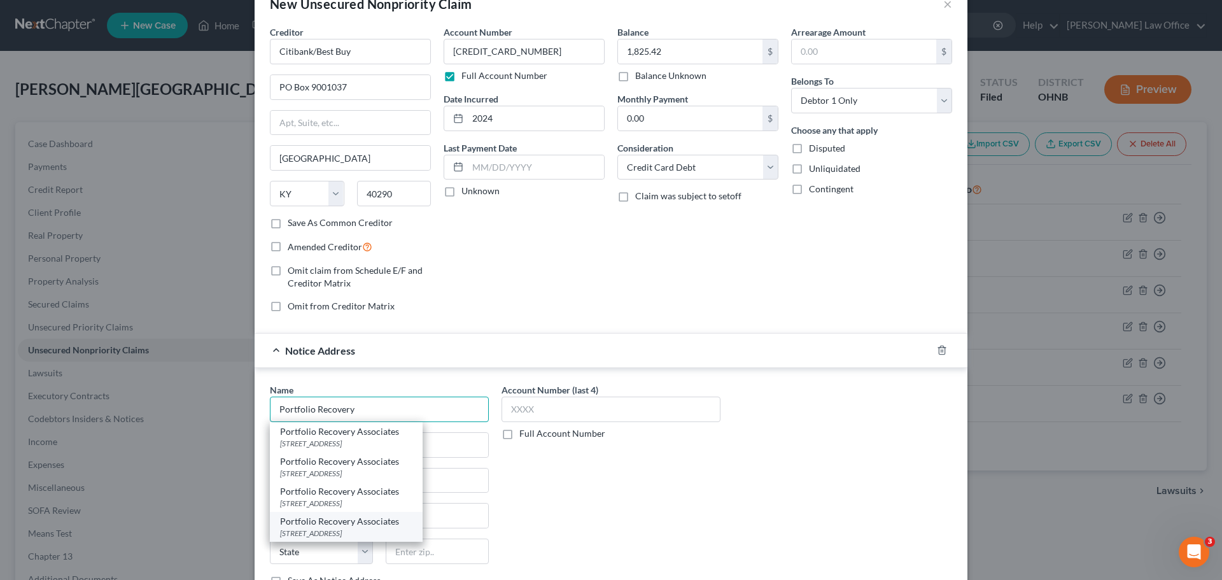
scroll to position [64, 0]
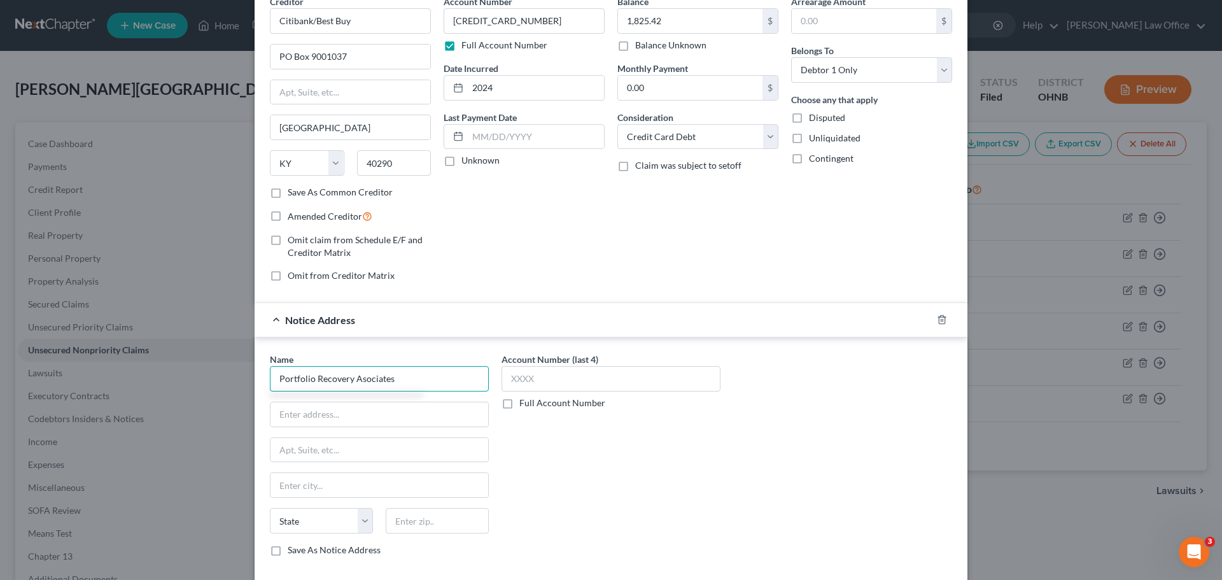
type input "Portfolio Recovery Asociates"
type input "Dept. 922"
type input "PO Box 4115"
type input "94524"
type input "[GEOGRAPHIC_DATA]"
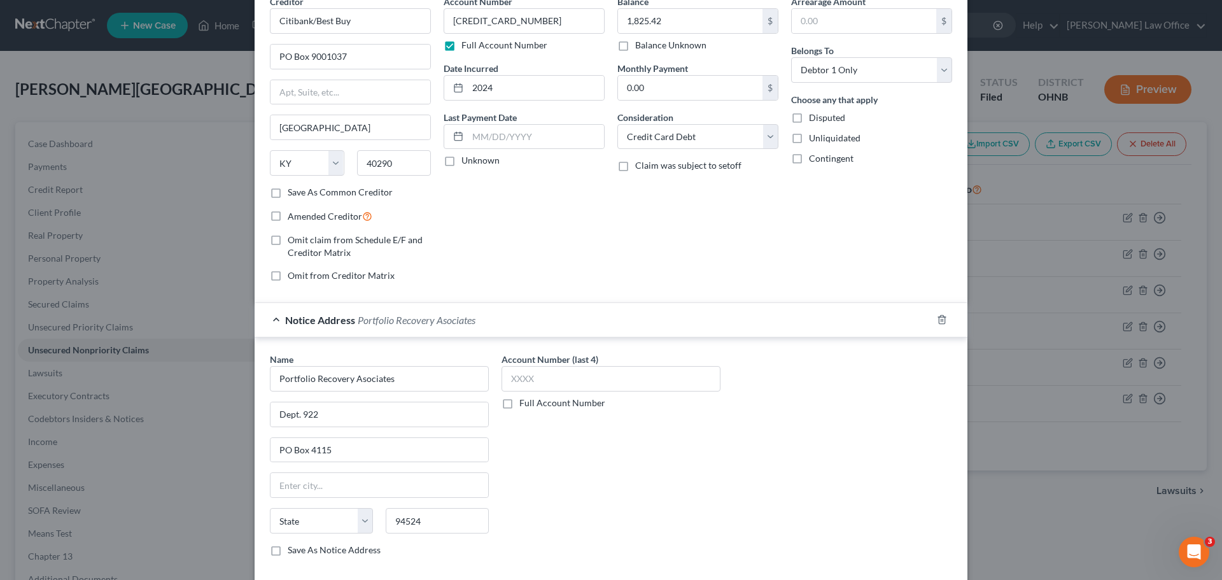
select select "4"
click at [519, 402] on label "Full Account Number" at bounding box center [562, 402] width 86 height 13
click at [524, 402] on input "Full Account Number" at bounding box center [528, 400] width 8 height 8
click at [537, 381] on input "text" at bounding box center [610, 378] width 219 height 25
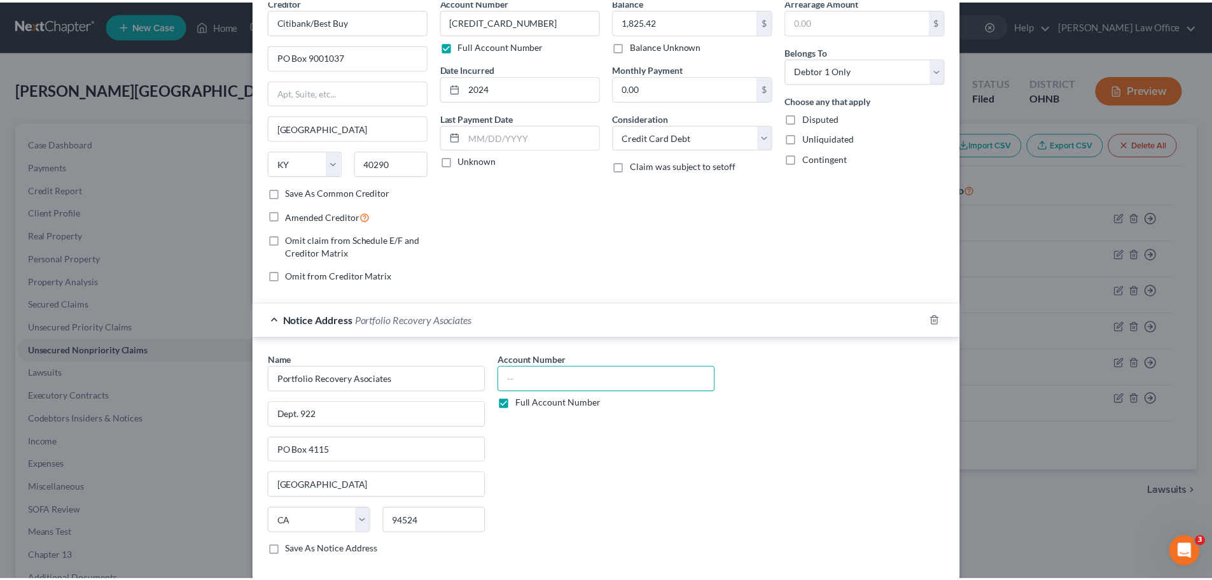
scroll to position [130, 0]
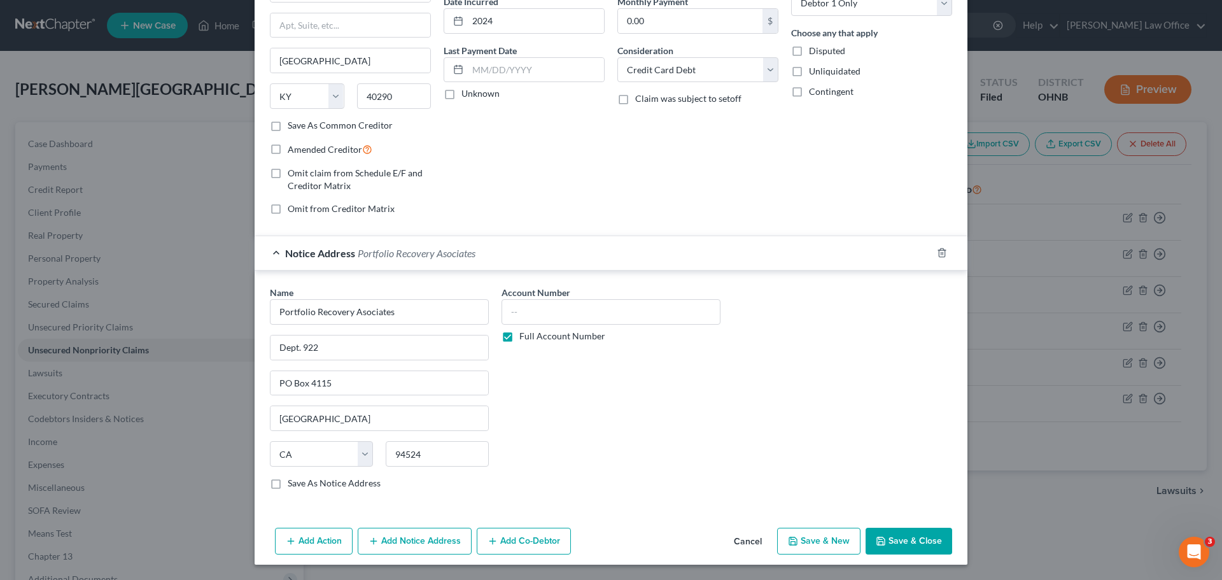
click at [886, 533] on button "Save & Close" at bounding box center [908, 541] width 87 height 27
